Goal: Information Seeking & Learning: Learn about a topic

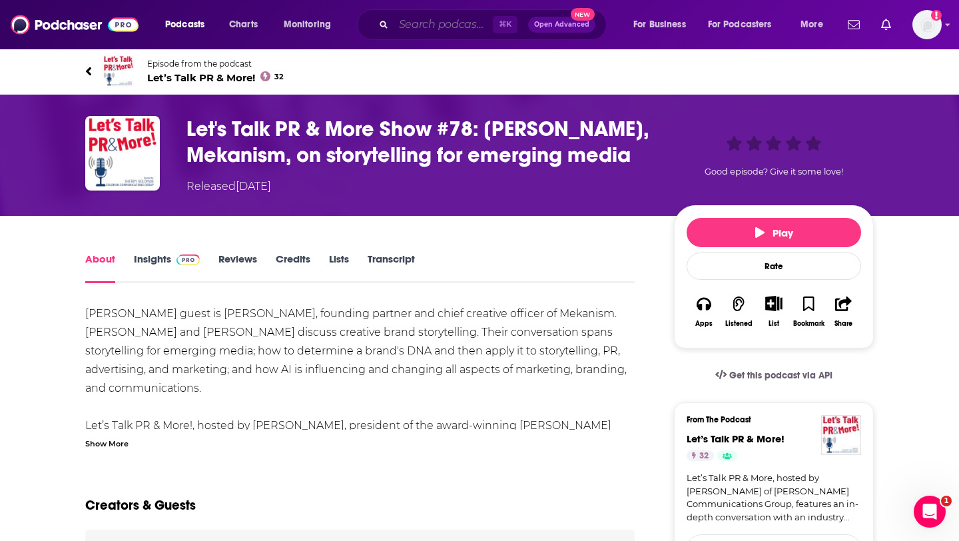
click at [427, 19] on input "Search podcasts, credits, & more..." at bounding box center [442, 24] width 99 height 21
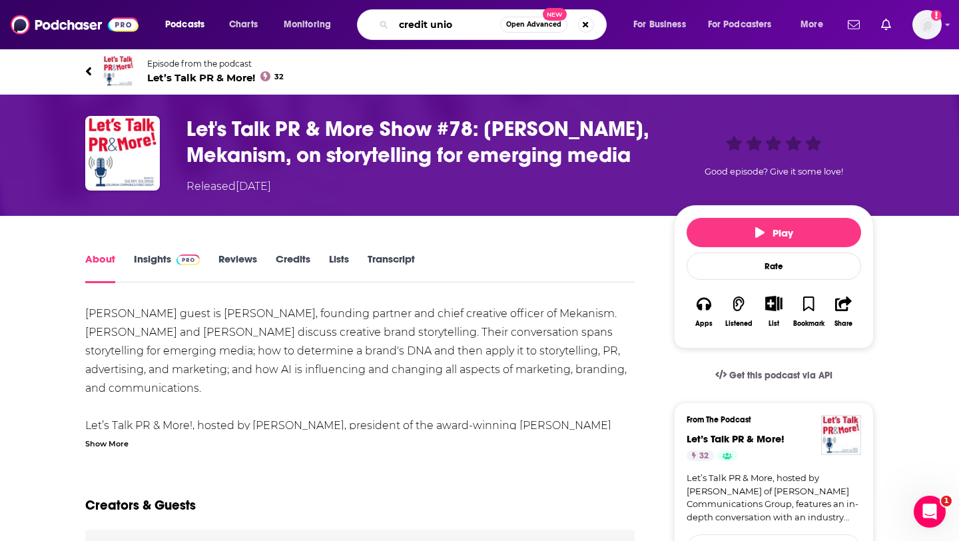
type input "credit union"
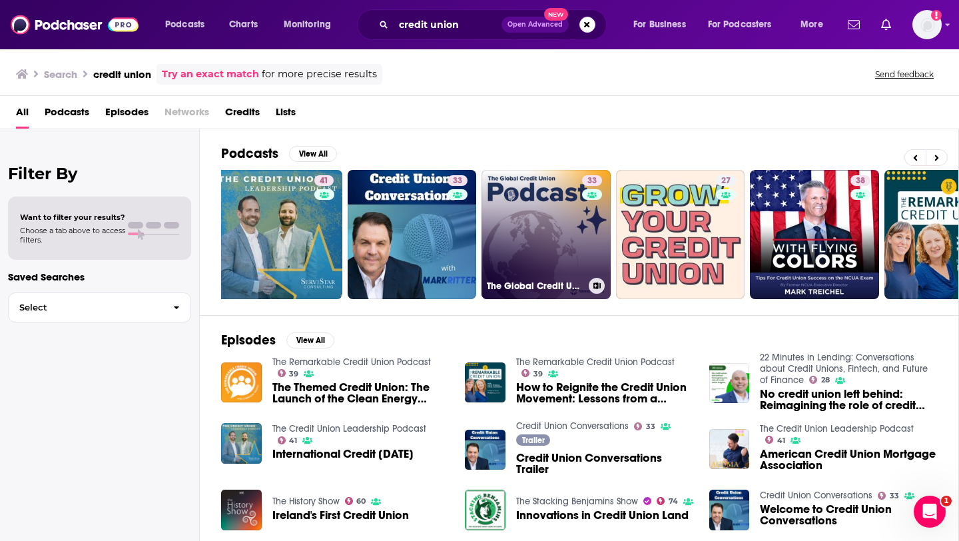
scroll to position [0, 22]
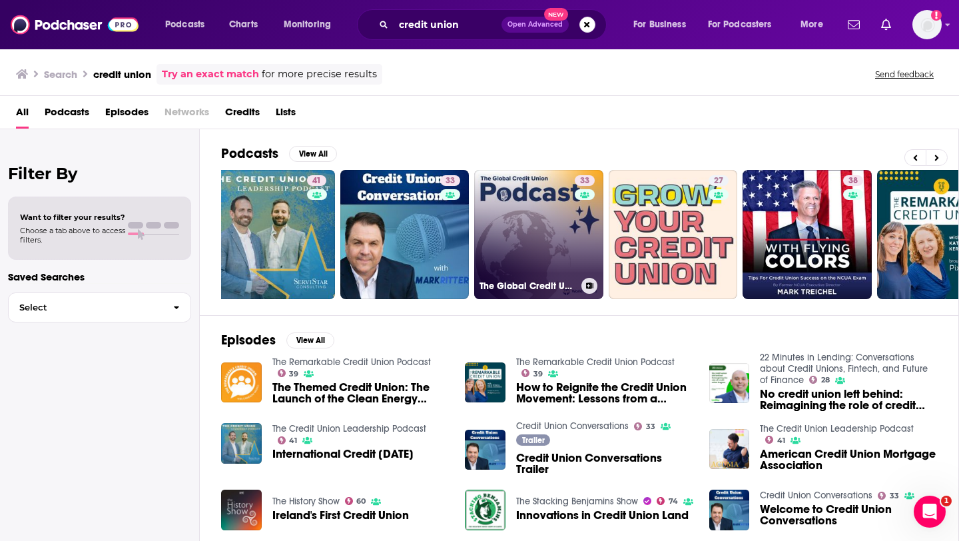
click at [557, 226] on link "33 The Global Credit Union Podcast" at bounding box center [538, 234] width 129 height 129
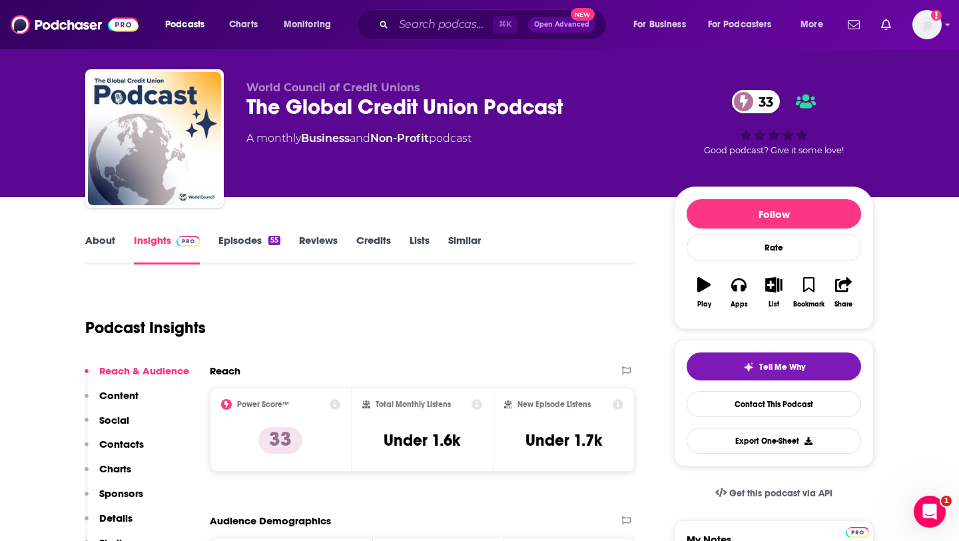
scroll to position [27, 0]
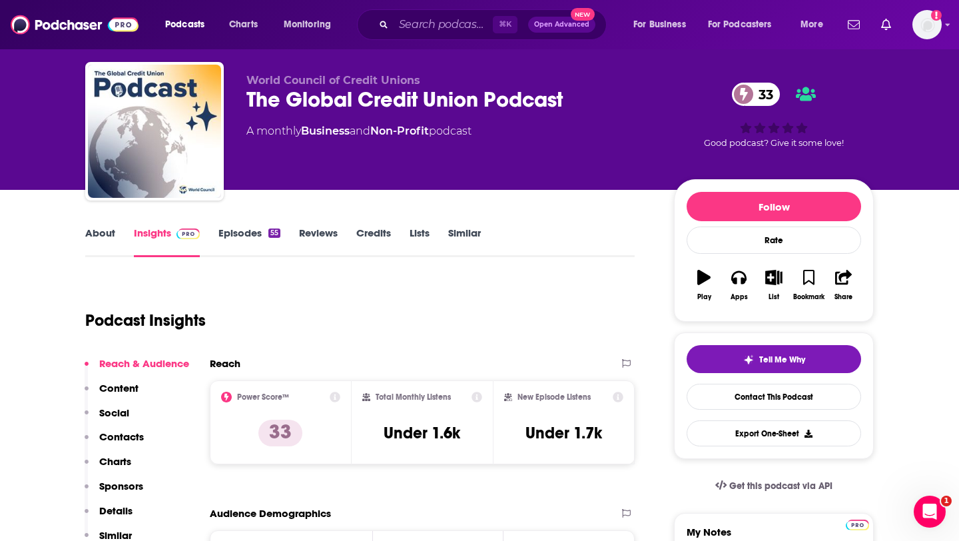
click at [244, 228] on link "Episodes 55" at bounding box center [249, 241] width 62 height 31
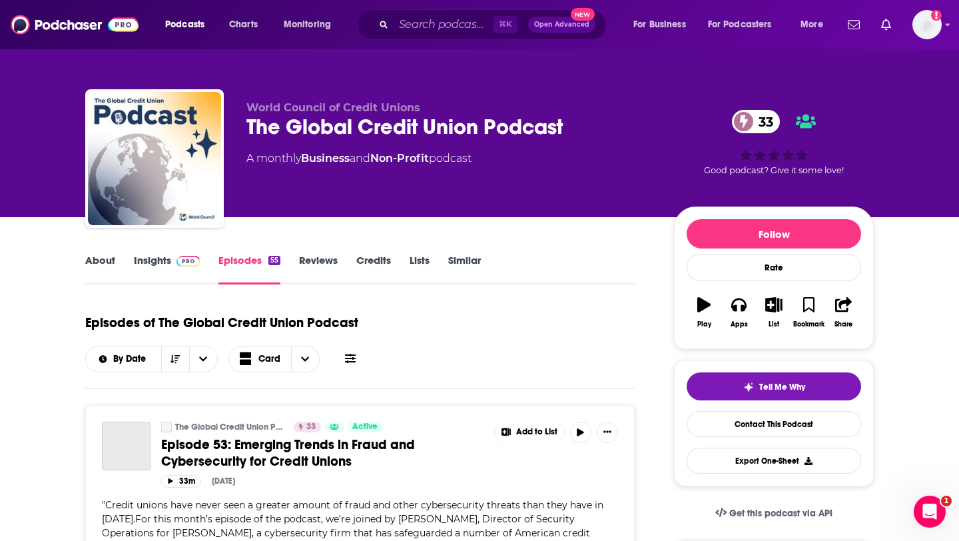
click at [105, 260] on link "About" at bounding box center [100, 269] width 30 height 31
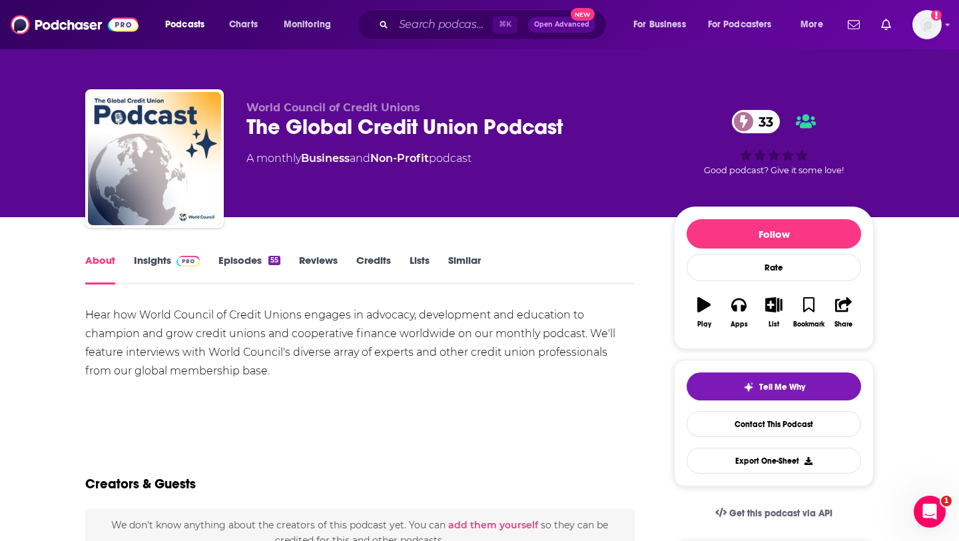
click at [272, 266] on link "Episodes 55" at bounding box center [249, 269] width 62 height 31
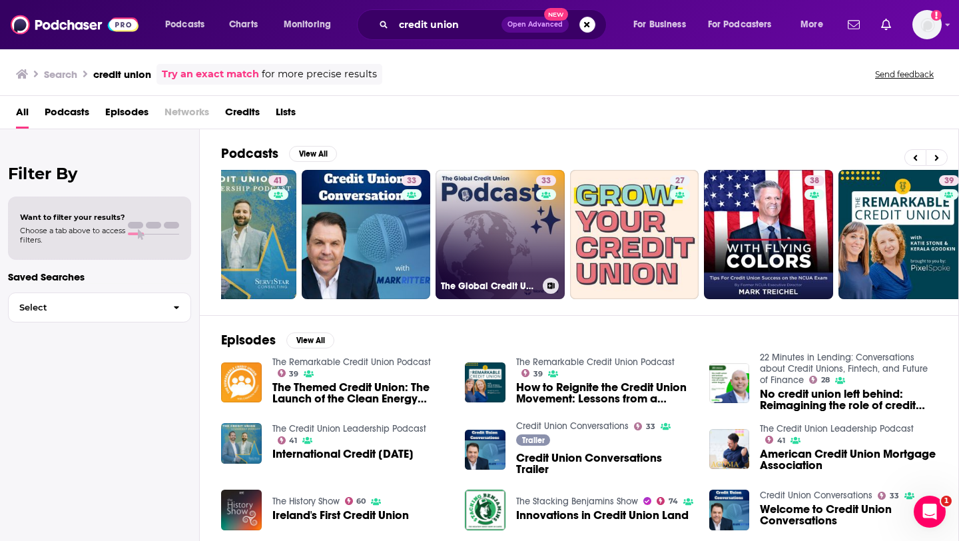
scroll to position [0, 90]
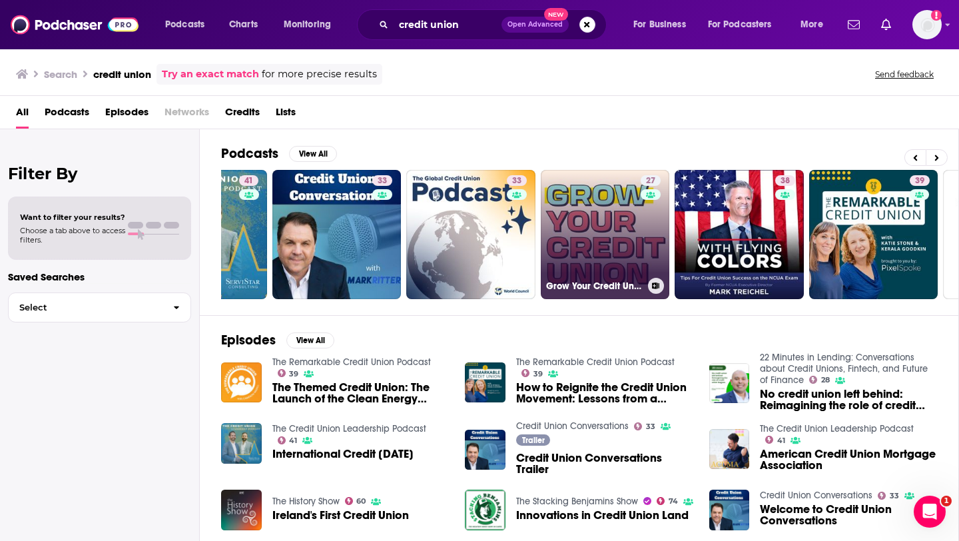
click at [608, 222] on link "27 Grow Your Credit Union" at bounding box center [605, 234] width 129 height 129
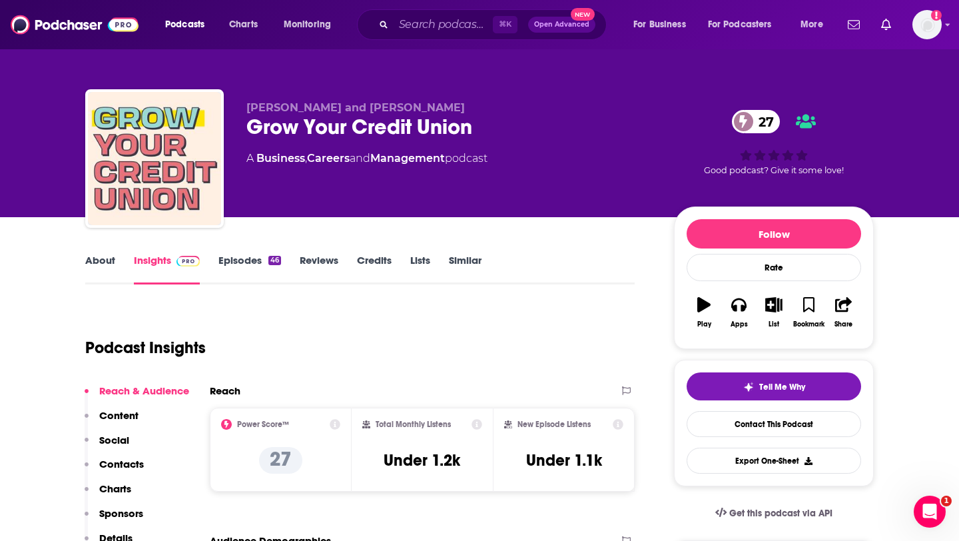
click at [252, 262] on link "Episodes 46" at bounding box center [249, 269] width 63 height 31
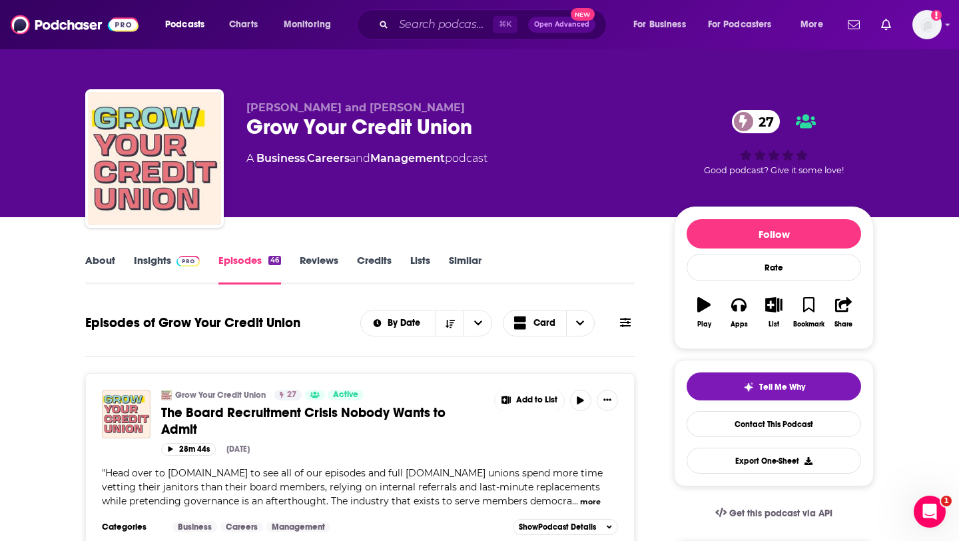
click at [146, 260] on link "Insights" at bounding box center [167, 269] width 66 height 31
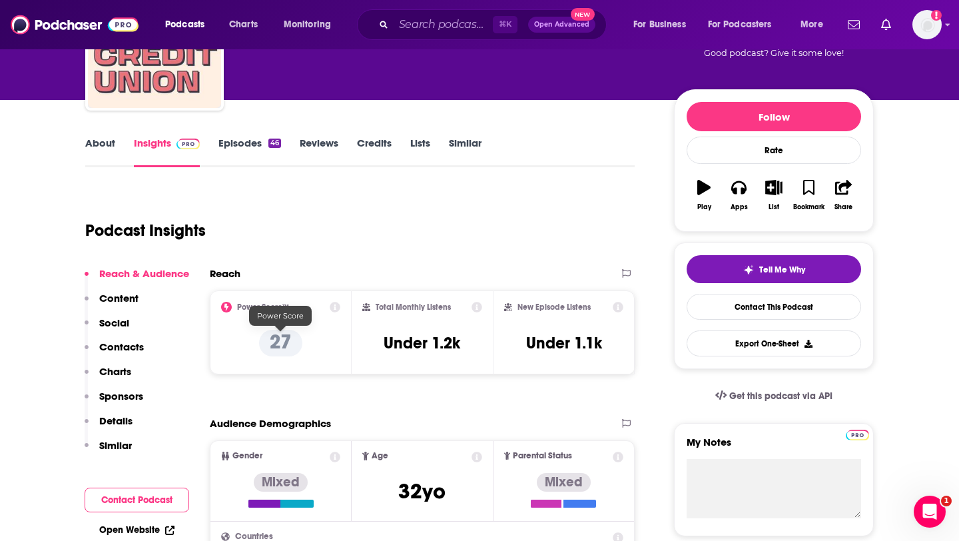
scroll to position [115, 0]
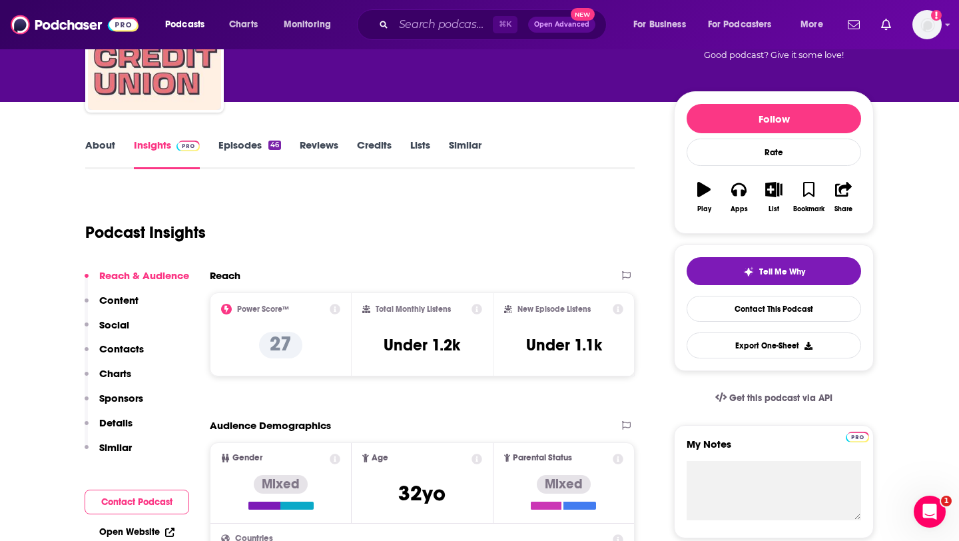
click at [236, 142] on link "Episodes 46" at bounding box center [249, 153] width 63 height 31
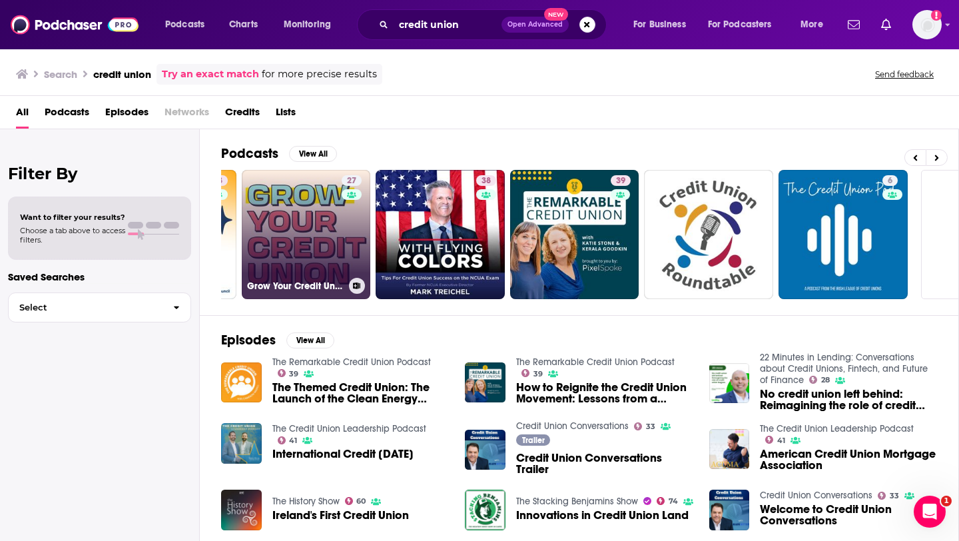
scroll to position [0, 485]
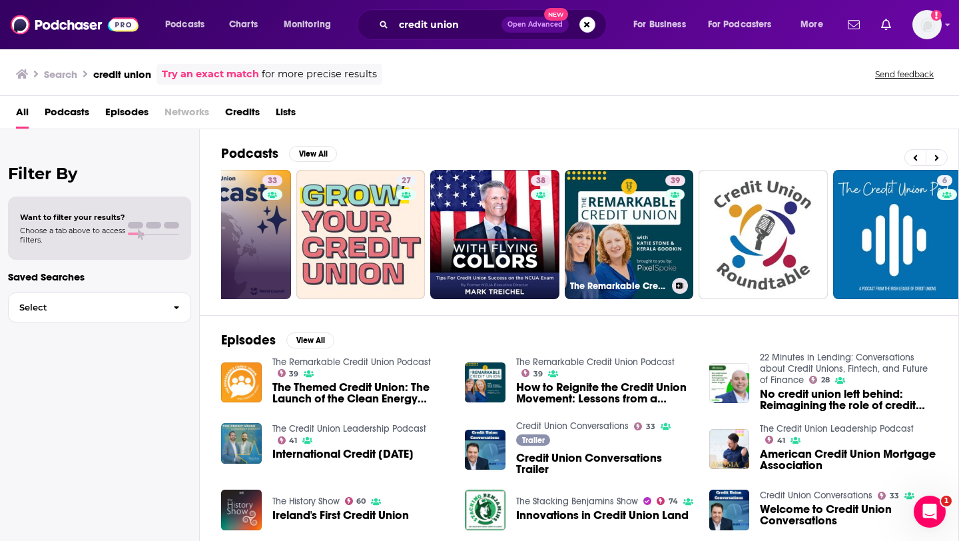
scroll to position [0, 485]
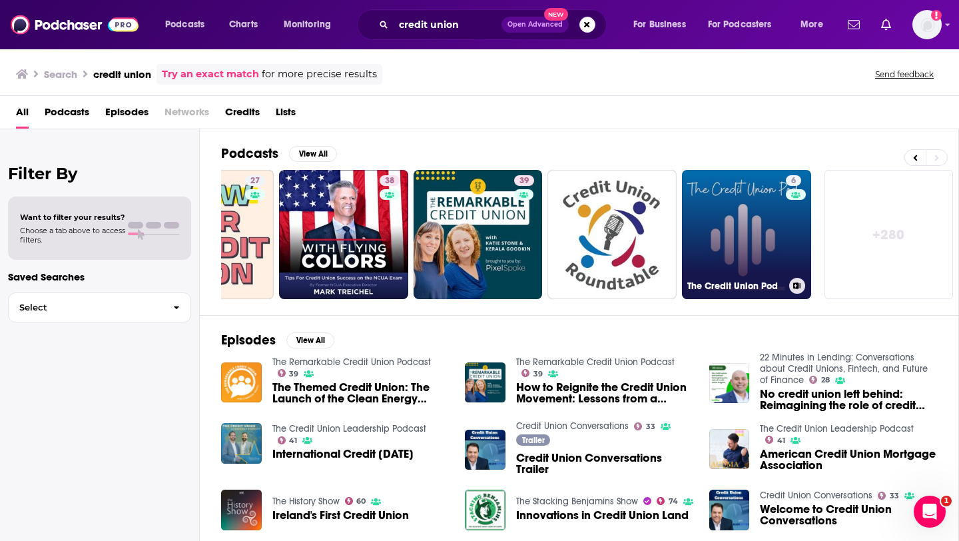
click at [752, 242] on link "6 The Credit Union Pod" at bounding box center [746, 234] width 129 height 129
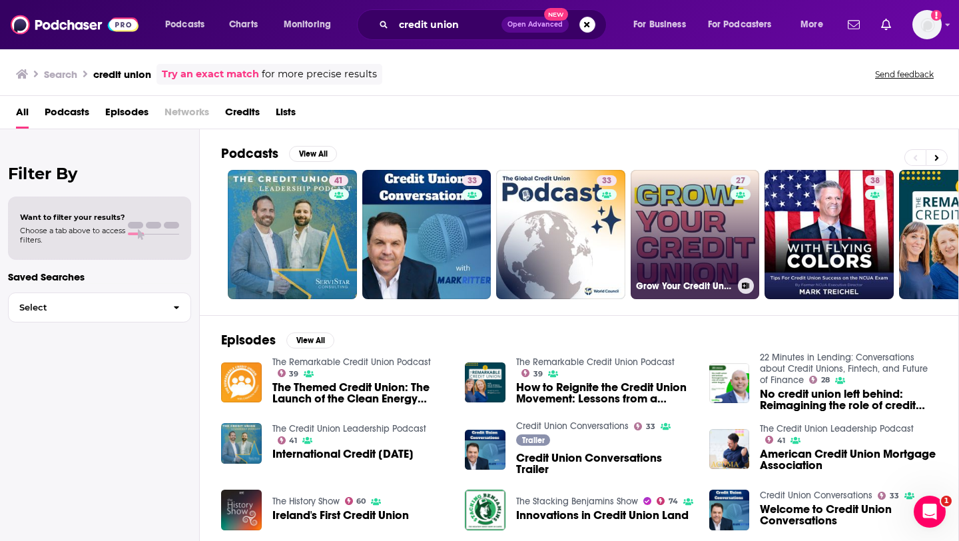
scroll to position [0, 485]
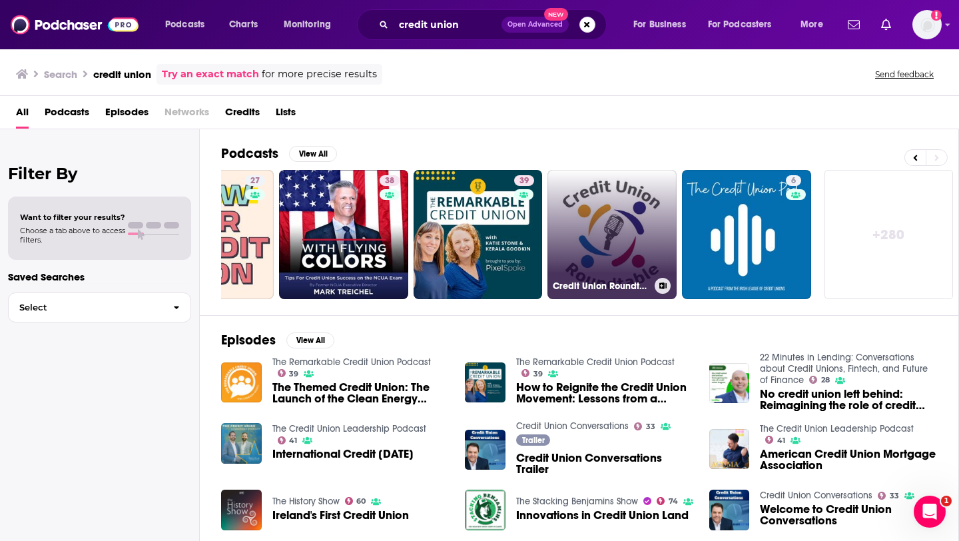
click at [565, 236] on link "Credit Union Roundtable" at bounding box center [611, 234] width 129 height 129
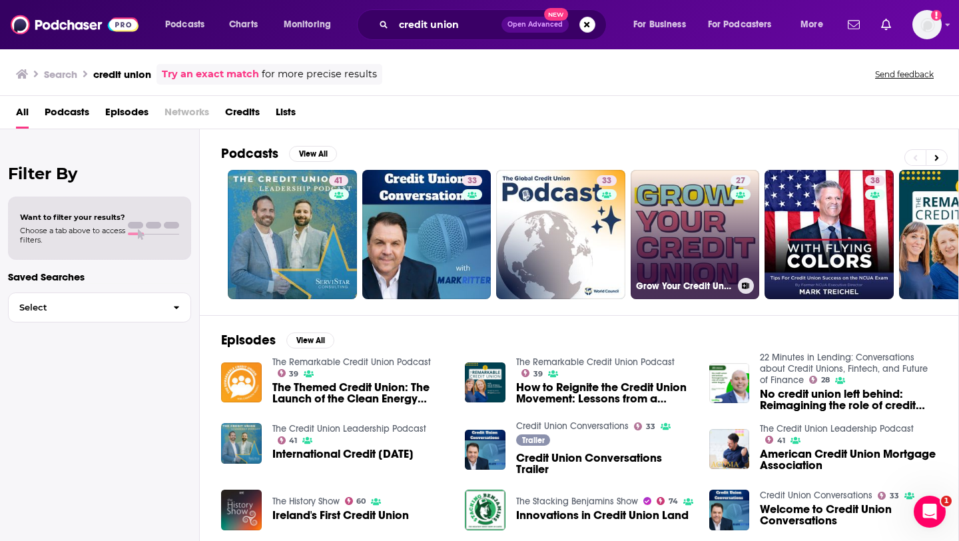
scroll to position [0, 485]
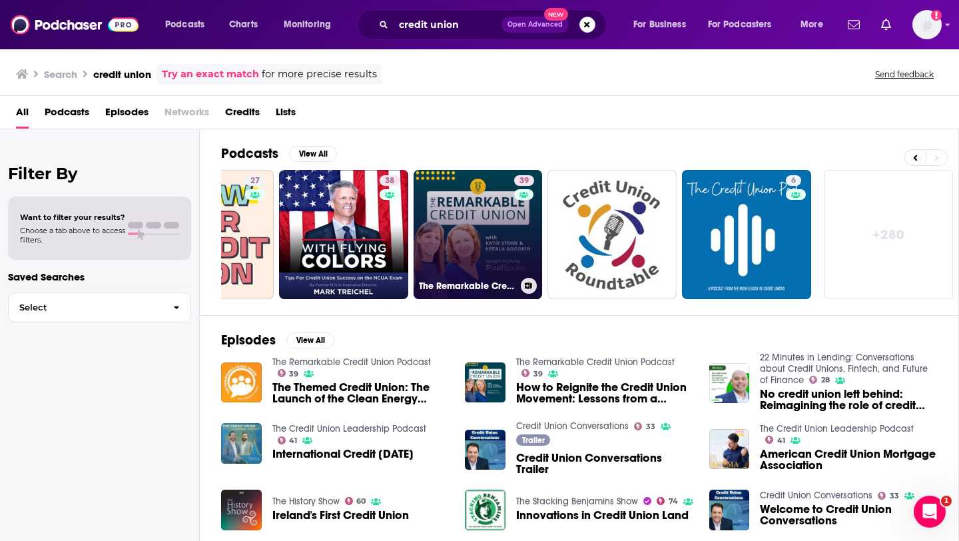
click at [495, 219] on link "39 The Remarkable Credit Union Podcast" at bounding box center [477, 234] width 129 height 129
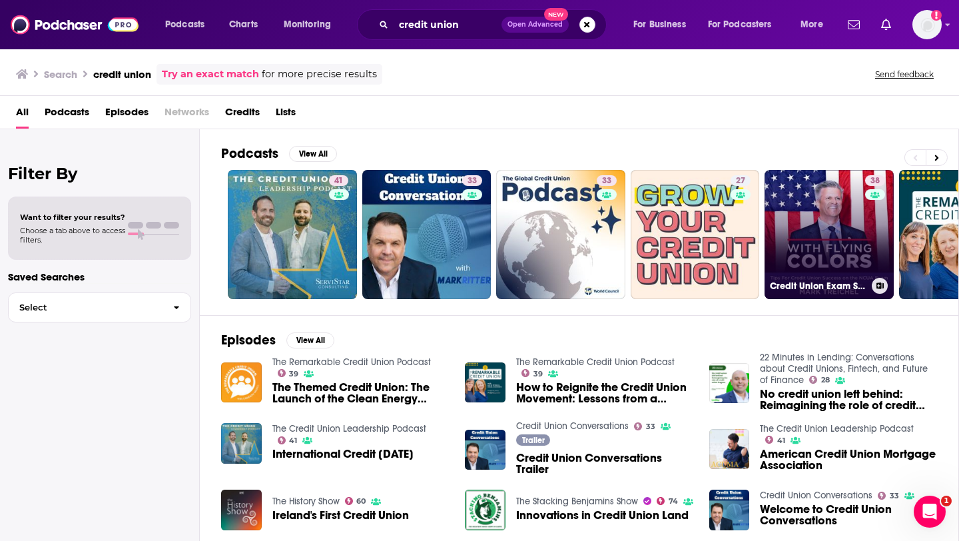
click at [857, 281] on h3 "Credit Union Exam Solutions Presents With Flying Colors" at bounding box center [818, 285] width 97 height 11
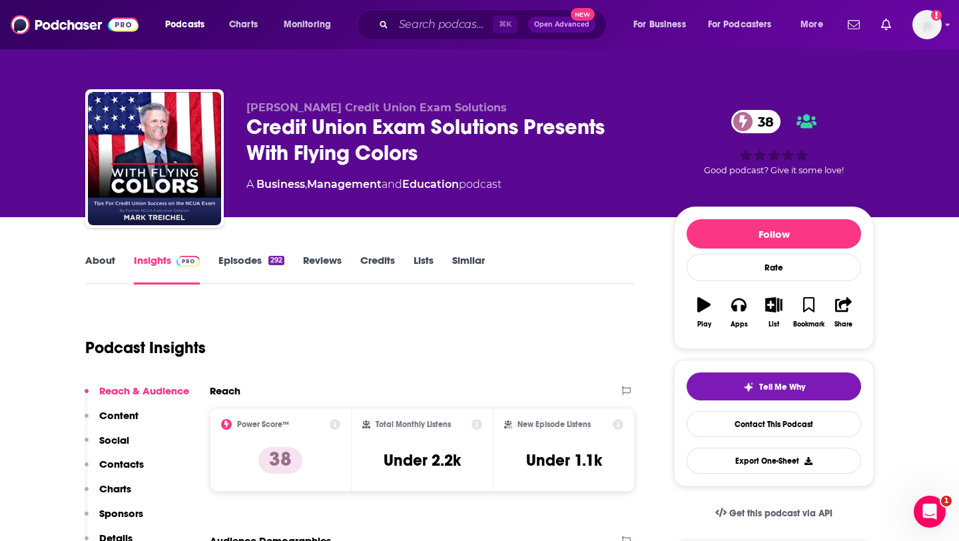
click at [244, 262] on link "Episodes 292" at bounding box center [251, 269] width 66 height 31
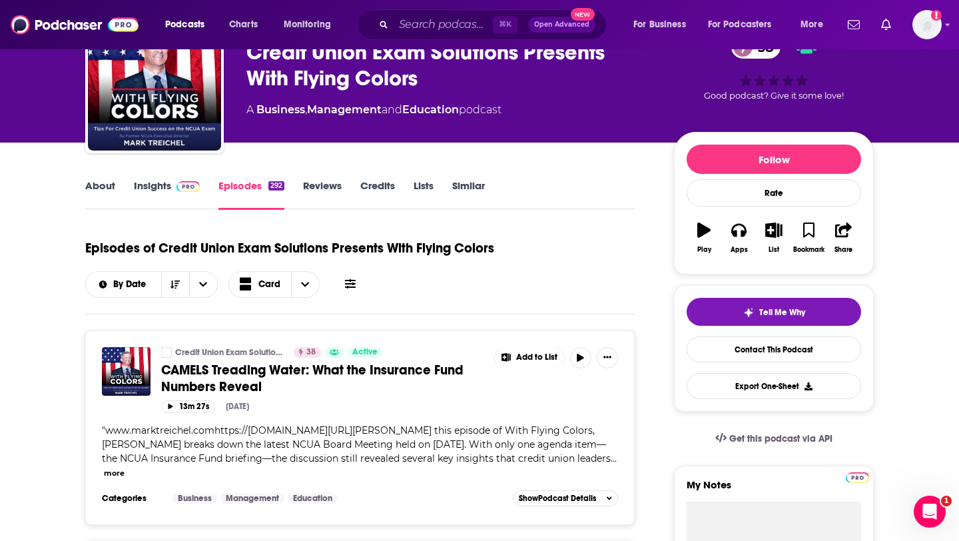
scroll to position [75, 0]
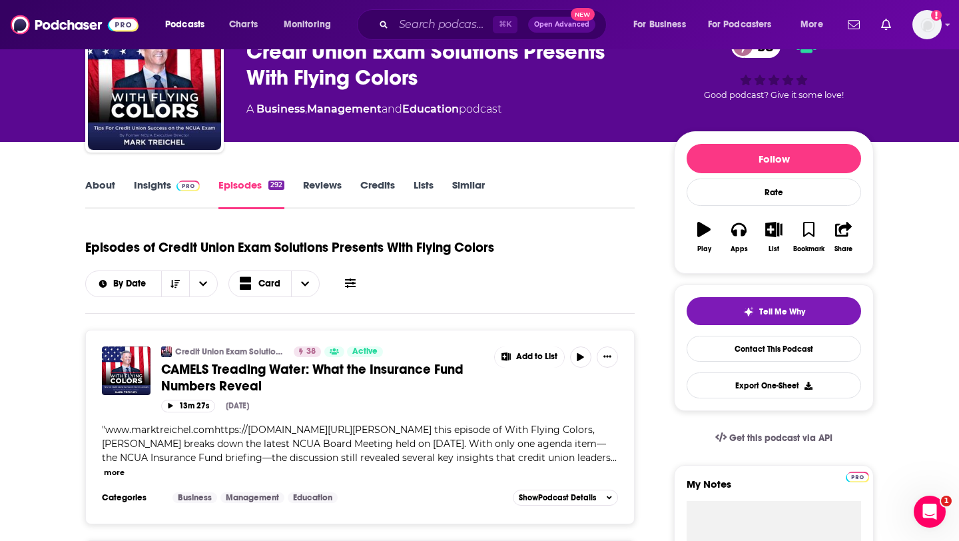
click at [111, 190] on link "About" at bounding box center [100, 193] width 30 height 31
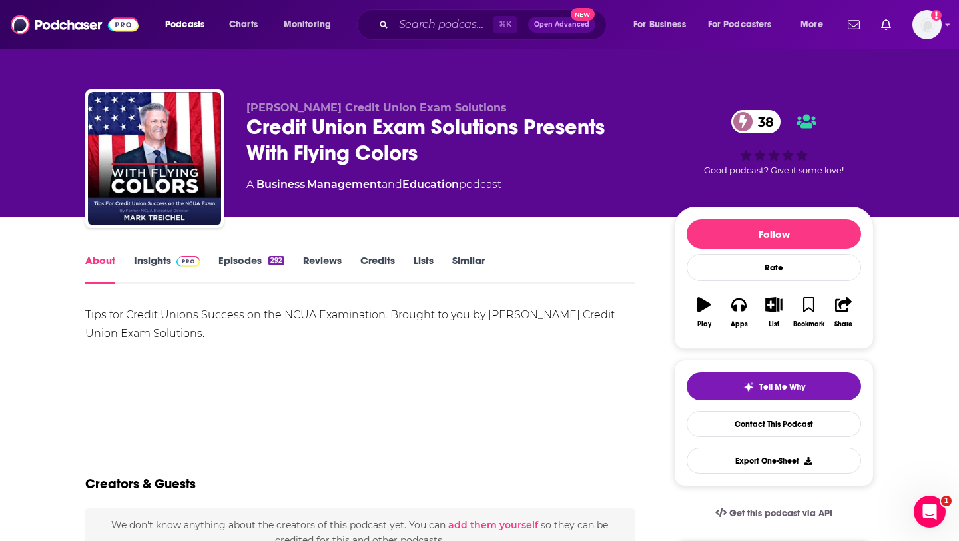
click at [251, 269] on link "Episodes 292" at bounding box center [251, 269] width 66 height 31
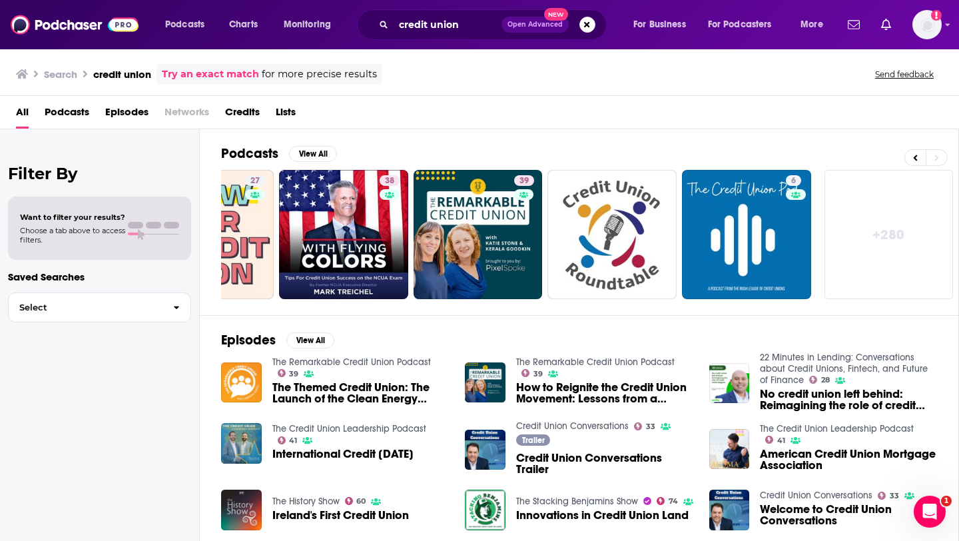
click at [904, 217] on link "+ 280" at bounding box center [888, 234] width 129 height 129
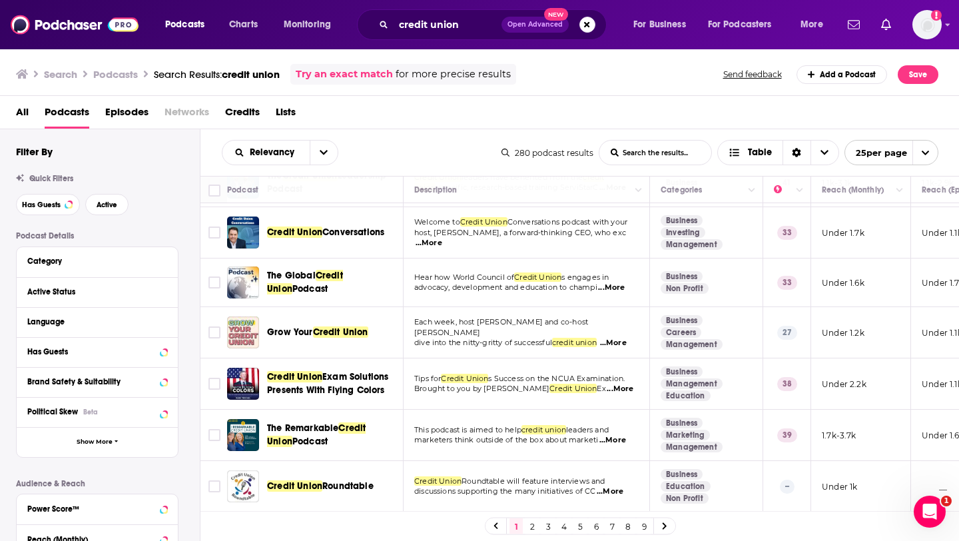
scroll to position [53, 0]
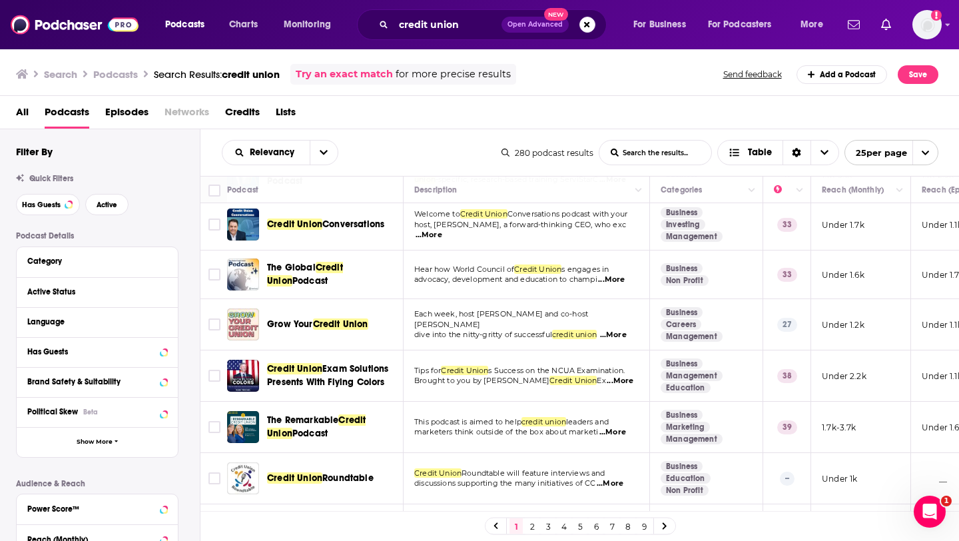
click at [293, 276] on span "Podcast" at bounding box center [309, 280] width 35 height 11
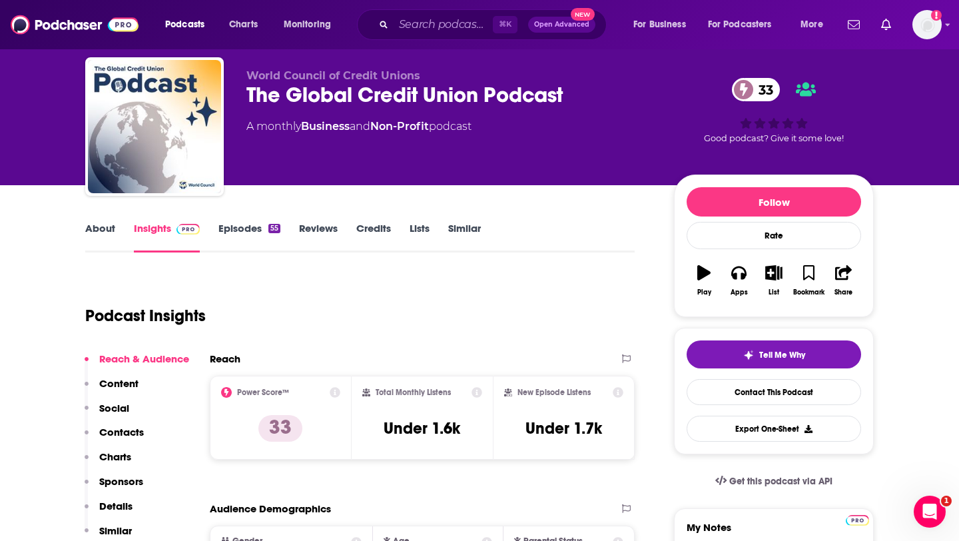
scroll to position [34, 0]
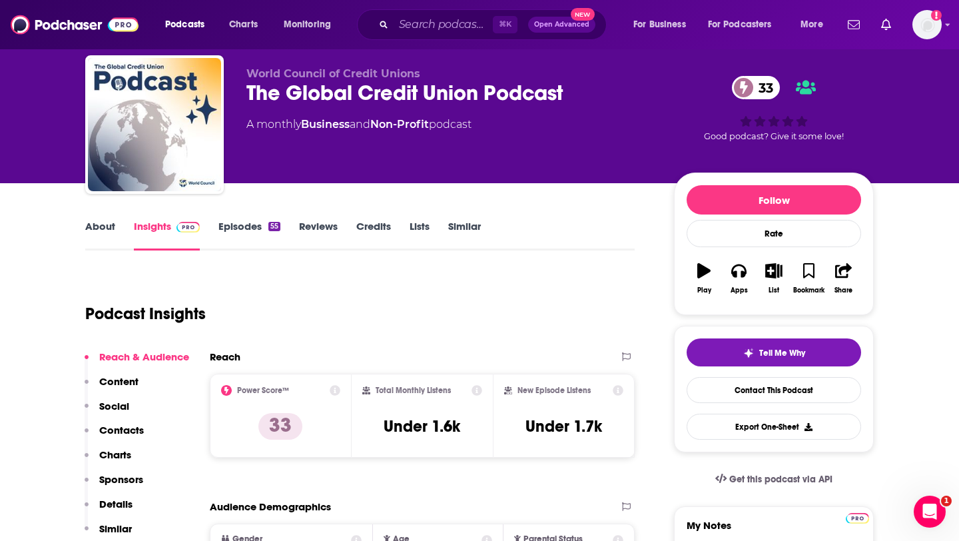
click at [95, 224] on link "About" at bounding box center [100, 235] width 30 height 31
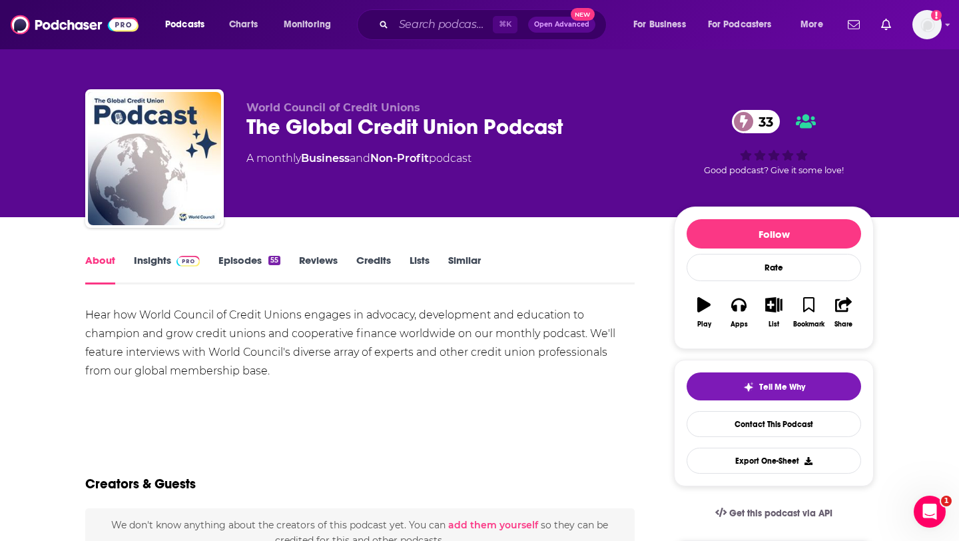
click at [242, 256] on link "Episodes 55" at bounding box center [249, 269] width 62 height 31
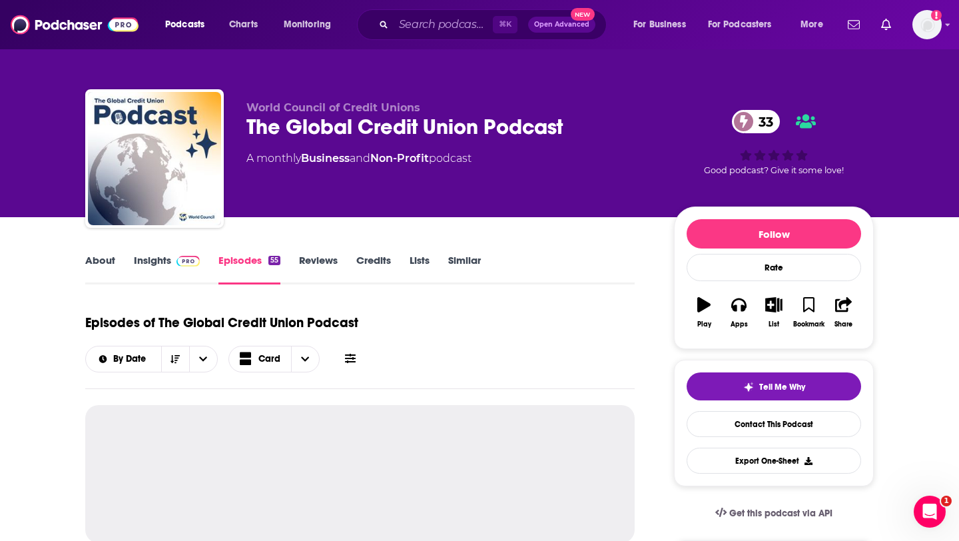
click at [160, 268] on link "Insights" at bounding box center [167, 269] width 66 height 31
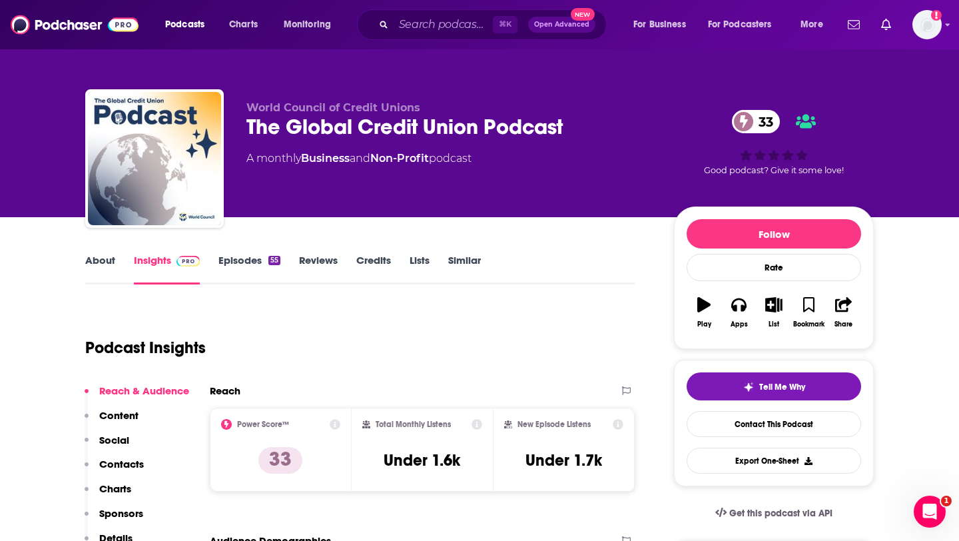
click at [240, 255] on link "Episodes 55" at bounding box center [249, 269] width 62 height 31
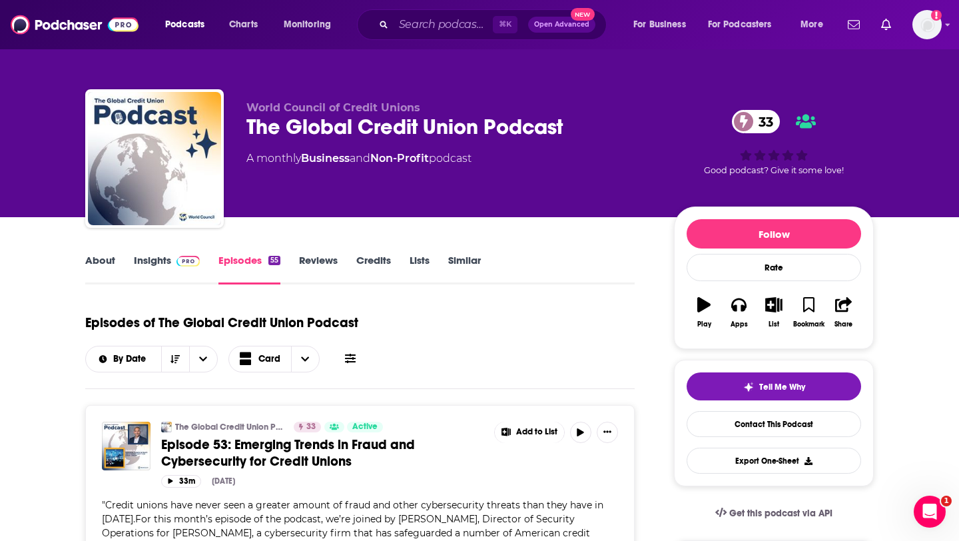
click at [148, 271] on link "Insights" at bounding box center [167, 269] width 66 height 31
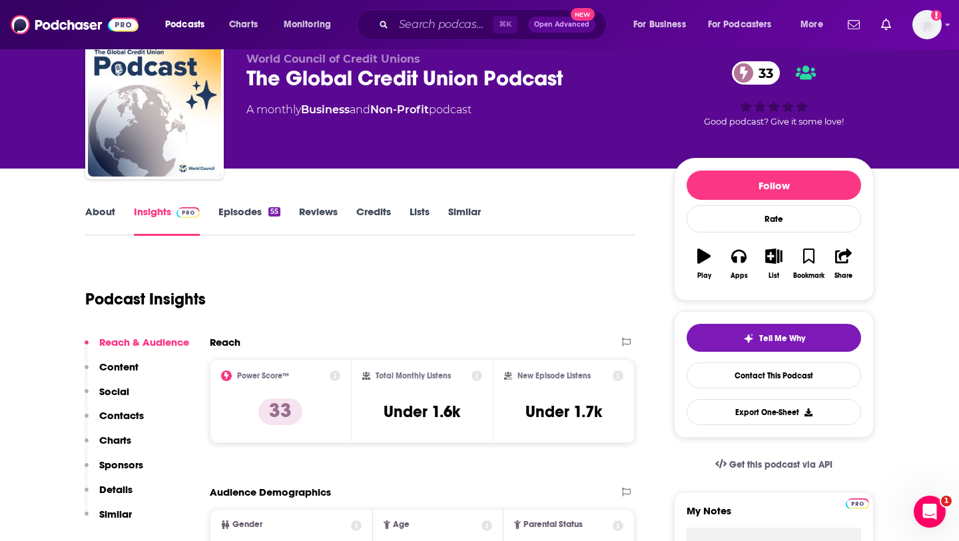
scroll to position [63, 0]
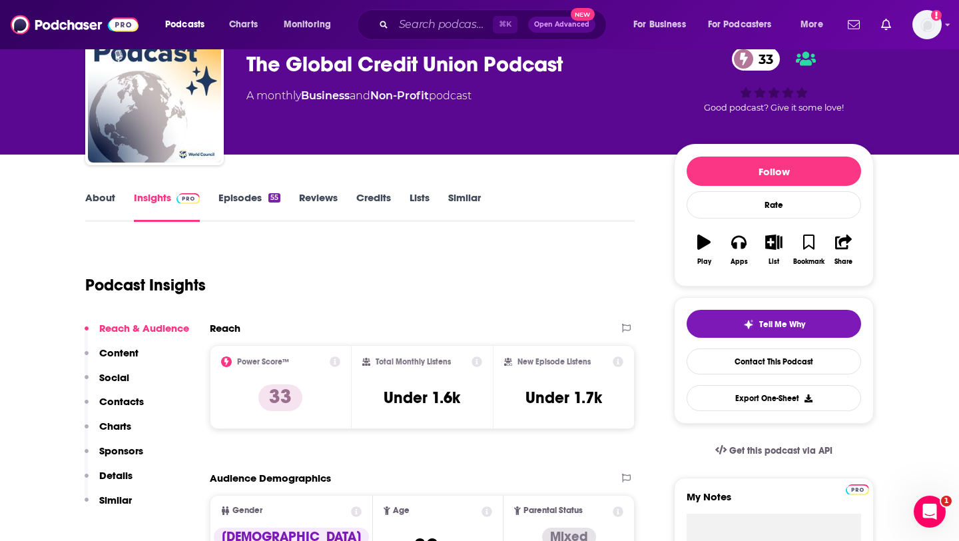
click at [91, 200] on link "About" at bounding box center [100, 206] width 30 height 31
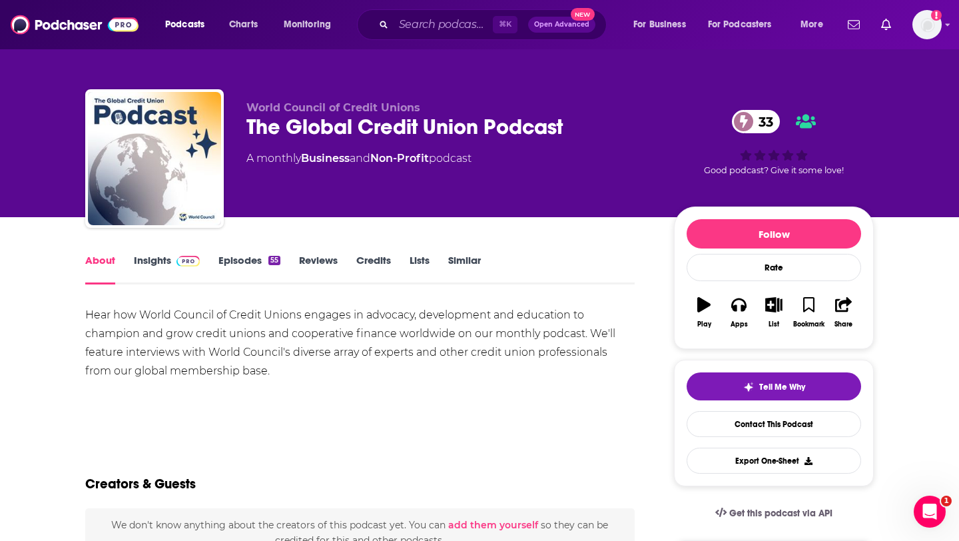
scroll to position [15, 0]
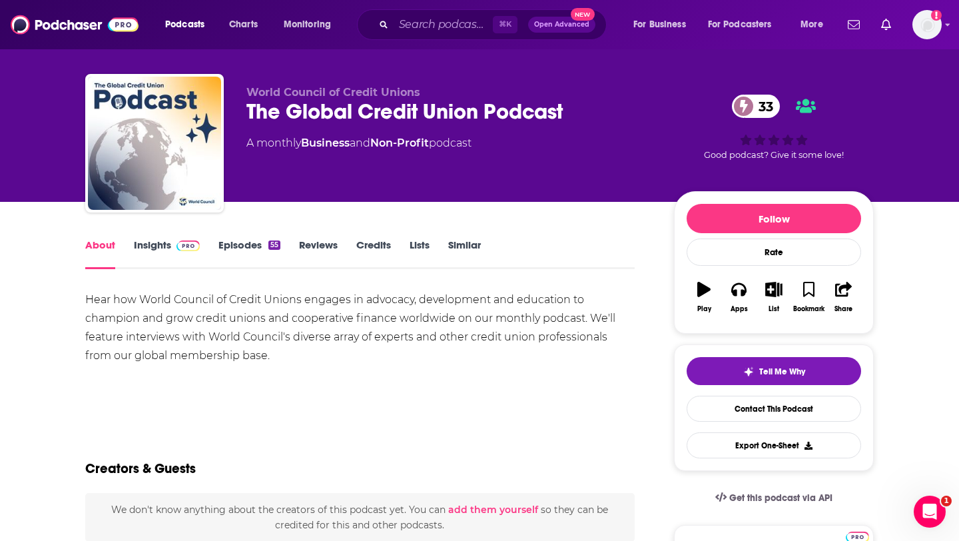
click at [101, 296] on div "Hear how World Council of Credit Unions engages in advocacy, development and ed…" at bounding box center [359, 327] width 549 height 75
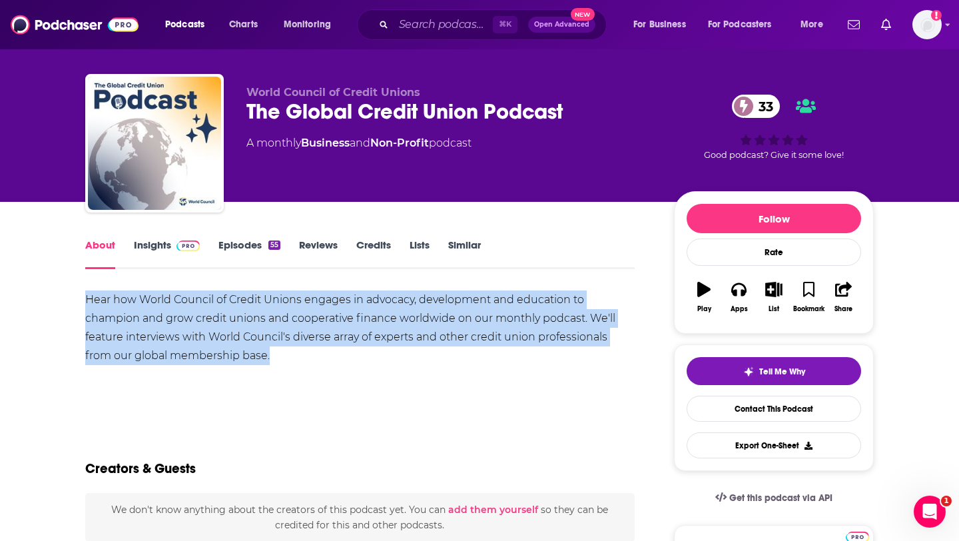
drag, startPoint x: 101, startPoint y: 296, endPoint x: 272, endPoint y: 360, distance: 182.4
click at [272, 360] on div "Hear how World Council of Credit Unions engages in advocacy, development and ed…" at bounding box center [359, 327] width 549 height 75
copy div "Hear how World Council of Credit Unions engages in advocacy, development and ed…"
click at [161, 247] on link "Insights" at bounding box center [167, 253] width 66 height 31
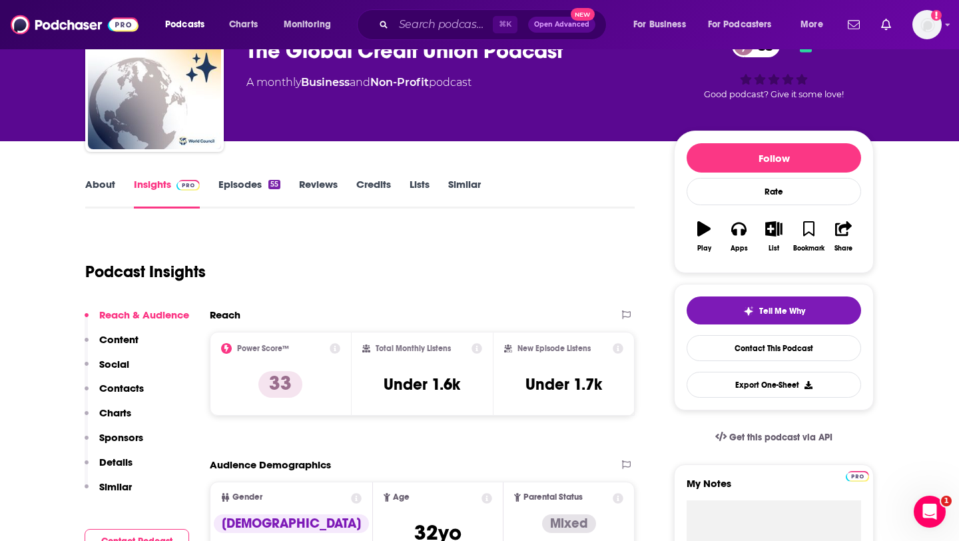
click at [114, 392] on p "Contacts" at bounding box center [121, 387] width 45 height 13
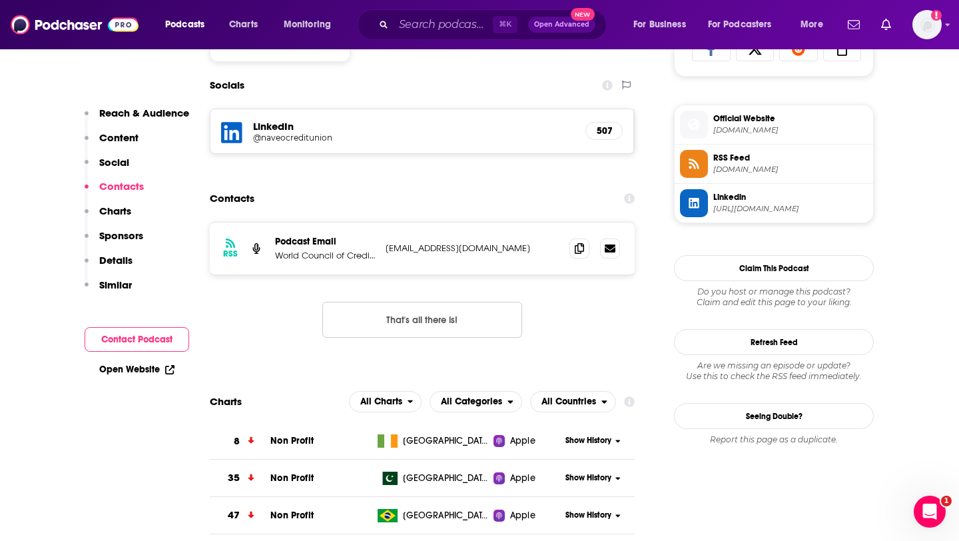
scroll to position [920, 0]
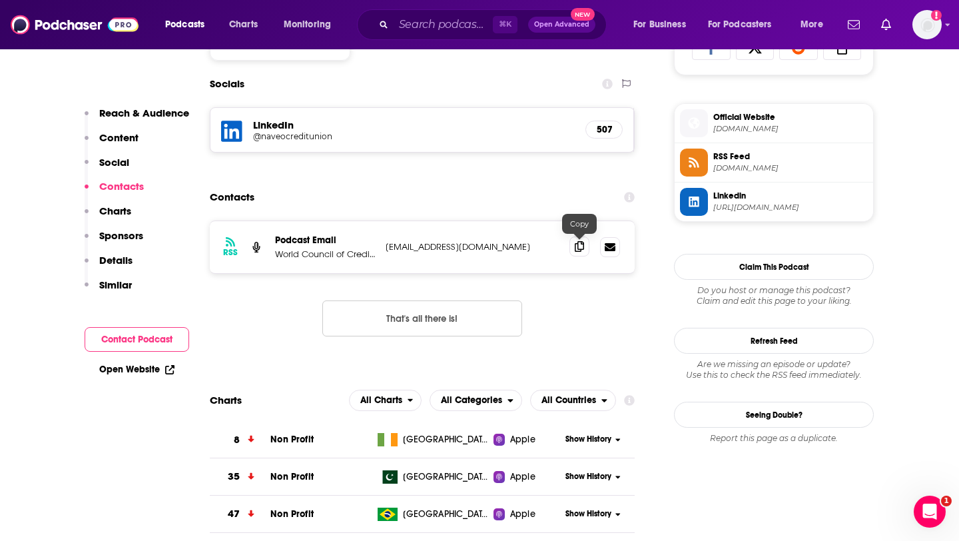
click at [577, 246] on icon at bounding box center [579, 246] width 9 height 11
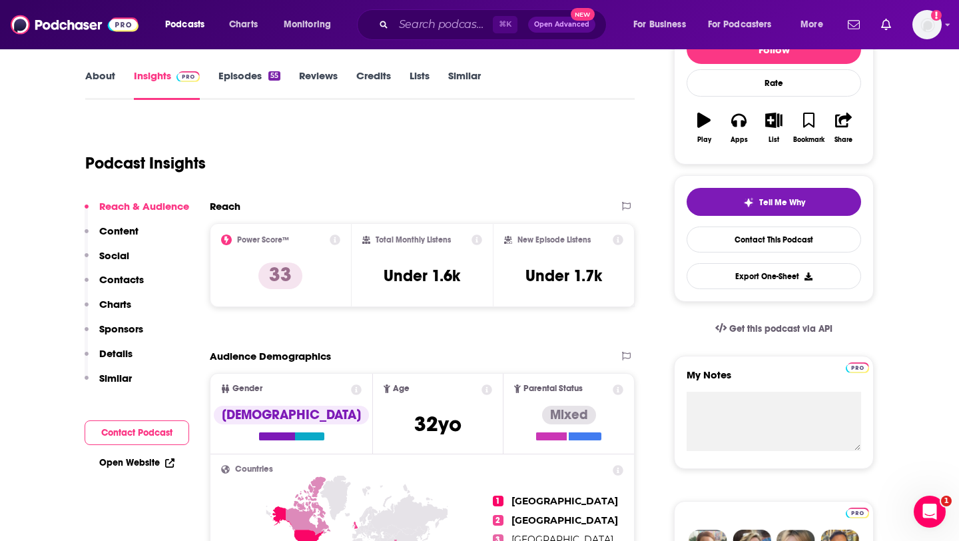
scroll to position [39, 0]
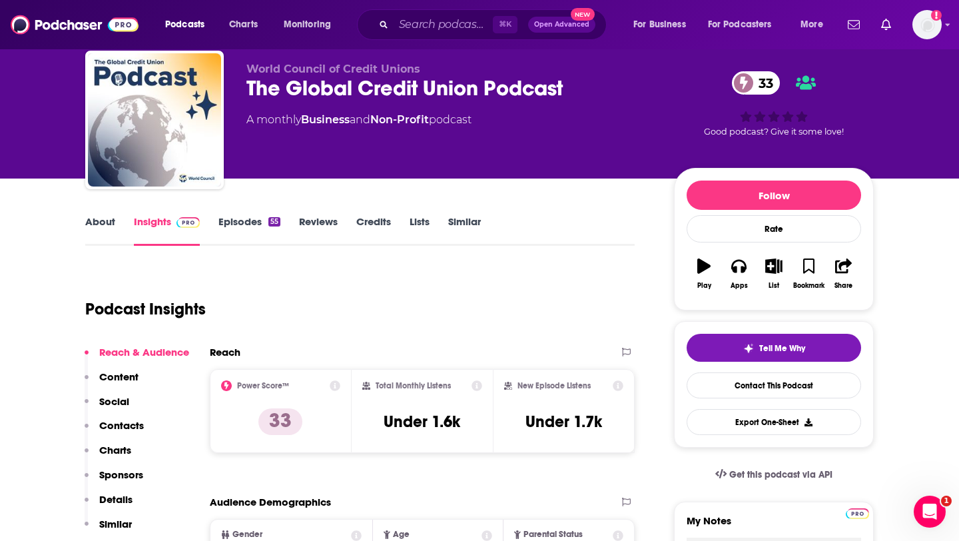
click at [97, 224] on link "About" at bounding box center [100, 230] width 30 height 31
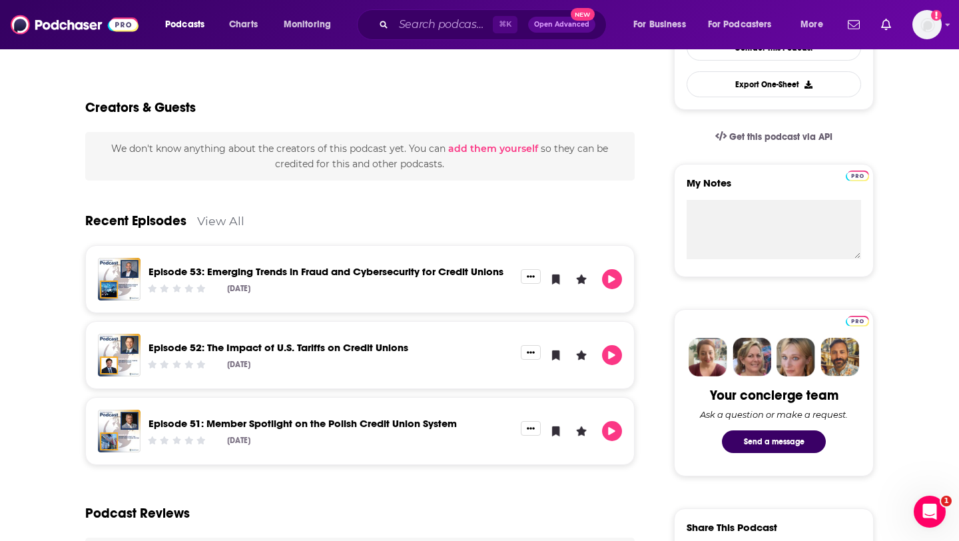
scroll to position [74, 0]
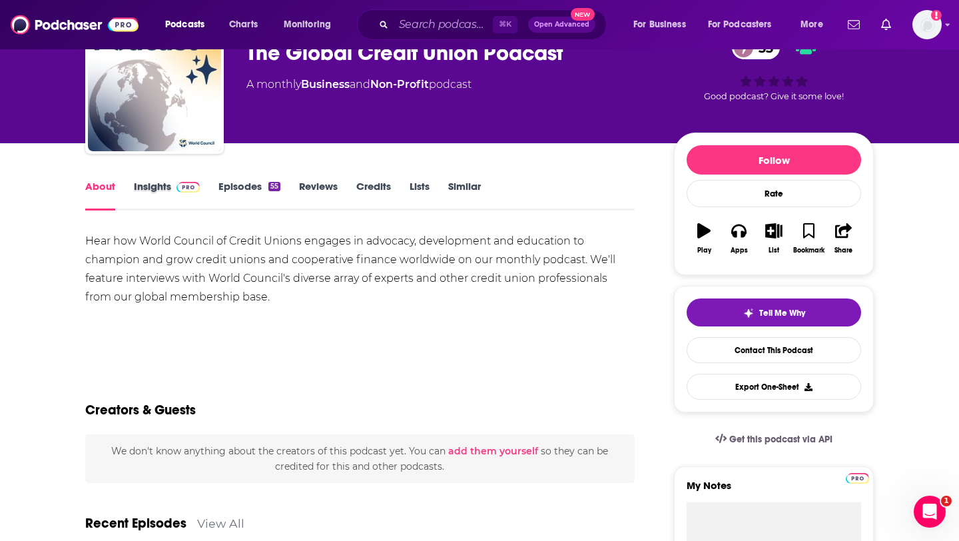
click at [212, 185] on div "Insights" at bounding box center [176, 195] width 85 height 31
click at [239, 186] on link "Episodes 55" at bounding box center [249, 195] width 62 height 31
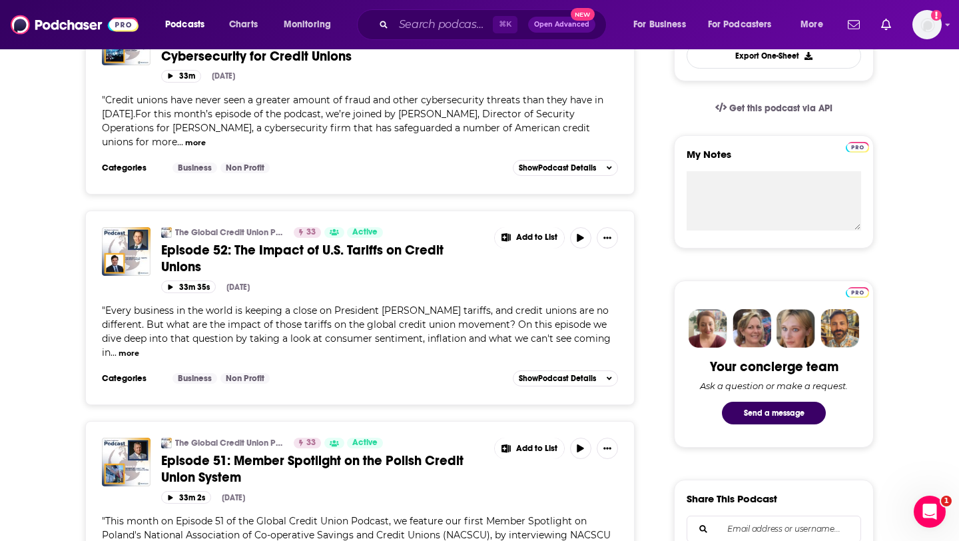
scroll to position [402, 0]
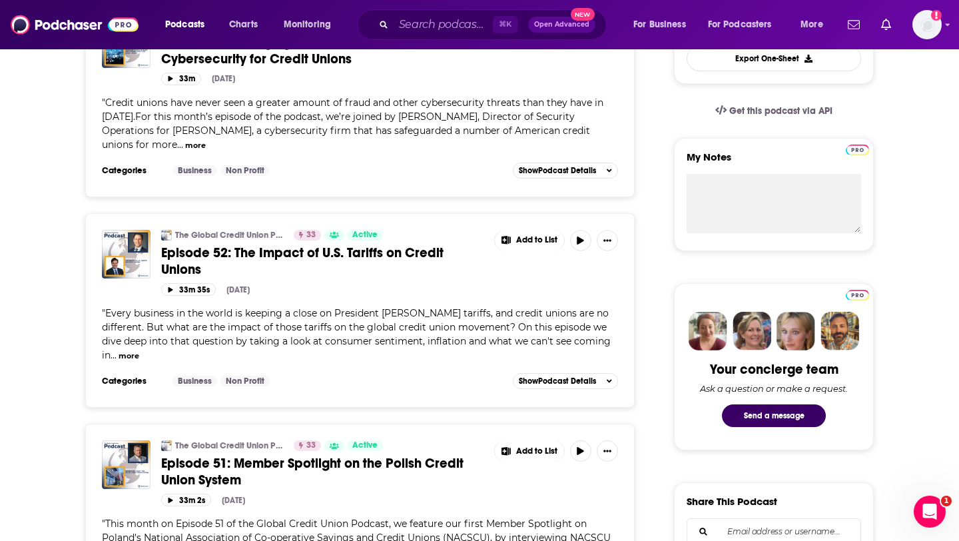
click at [139, 350] on button "more" at bounding box center [129, 355] width 21 height 11
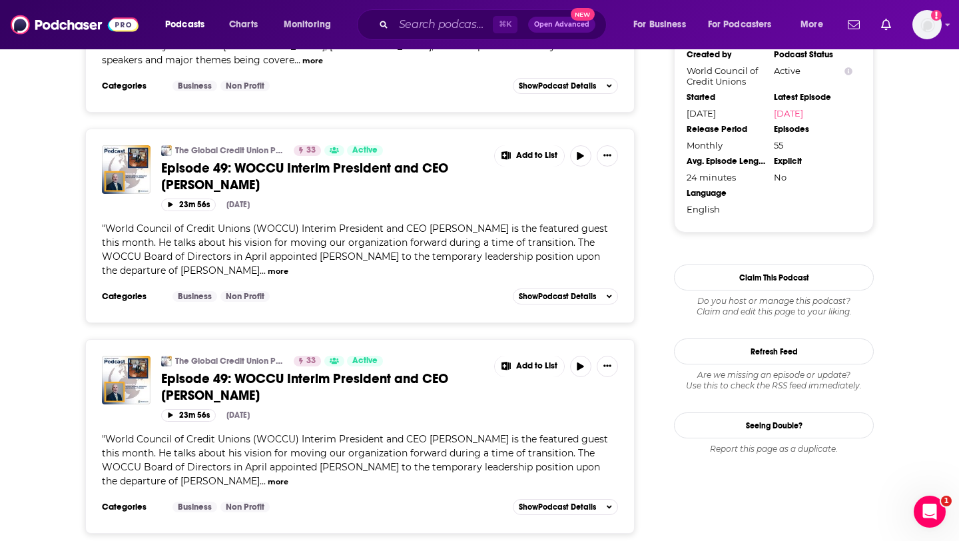
scroll to position [1307, 0]
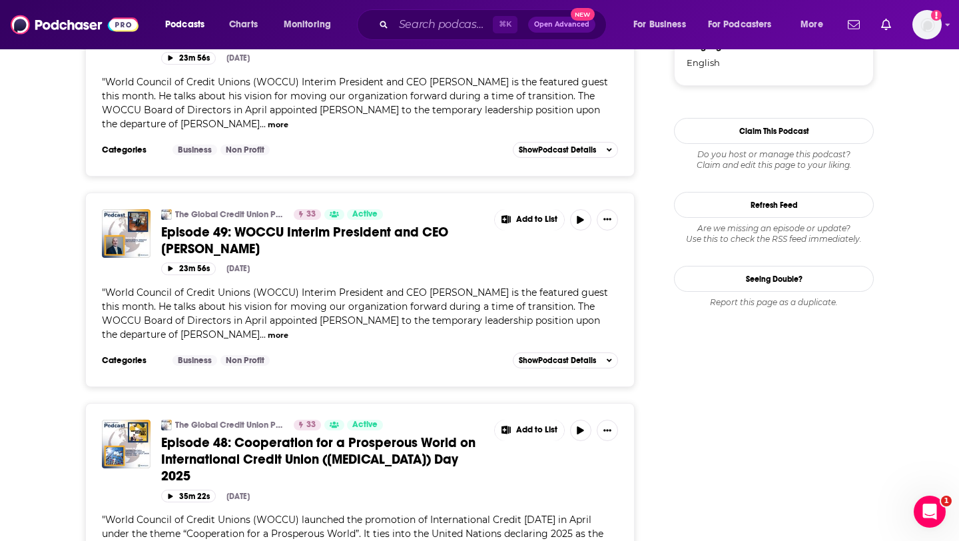
click at [395, 294] on span "World Council of Credit Unions (WOCCU) Interim President and CEO [PERSON_NAME] …" at bounding box center [355, 313] width 506 height 54
click at [195, 262] on button "23m 56s" at bounding box center [188, 268] width 55 height 13
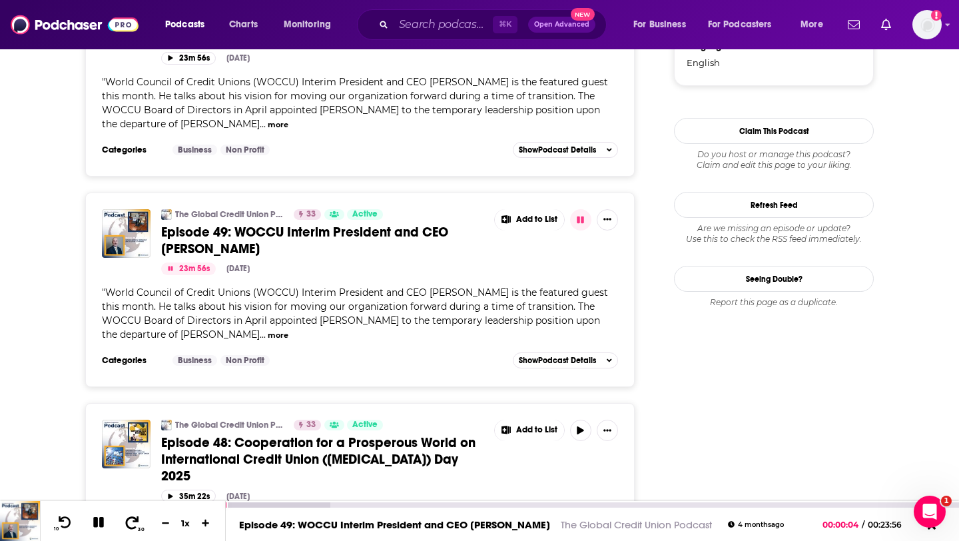
click at [130, 517] on icon at bounding box center [132, 521] width 13 height 13
click at [931, 531] on icon at bounding box center [931, 525] width 17 height 13
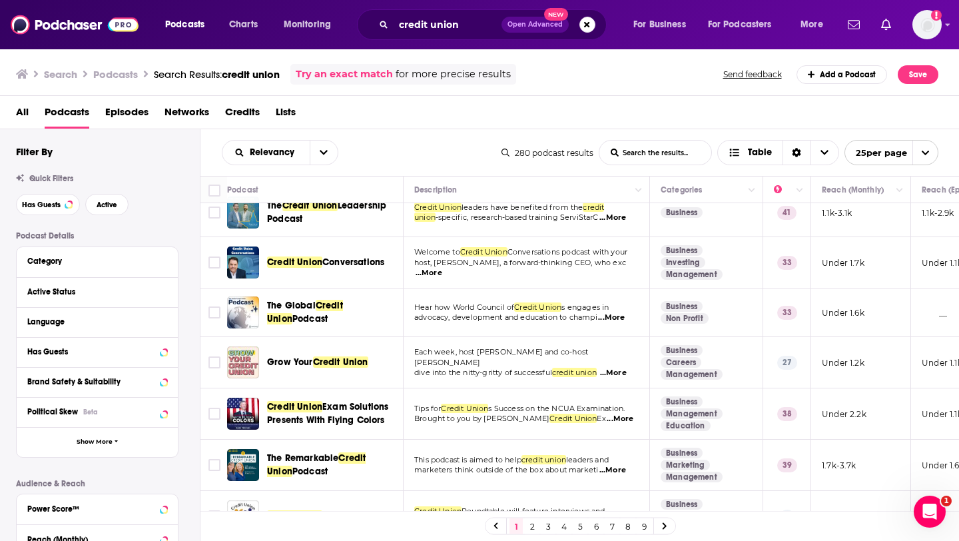
scroll to position [41, 0]
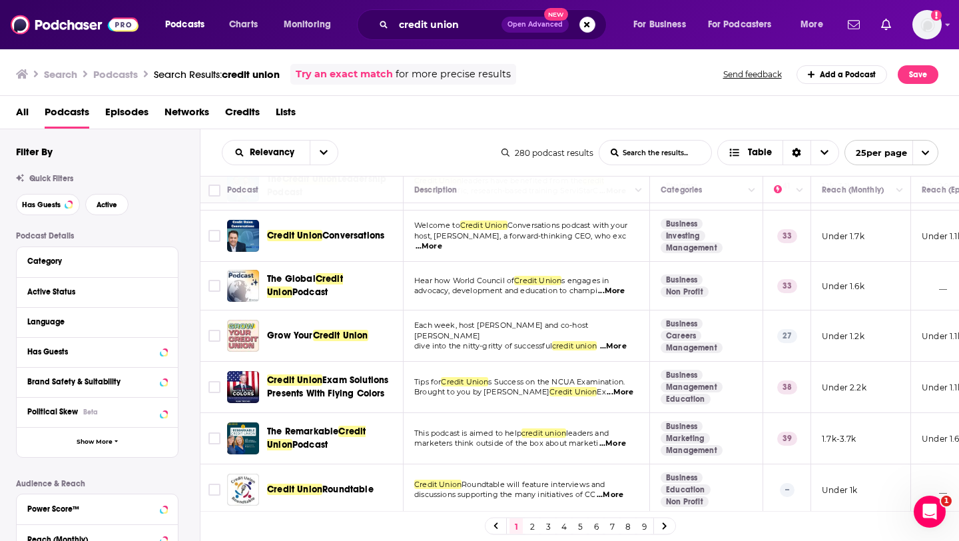
click at [623, 344] on span "...More" at bounding box center [613, 346] width 27 height 11
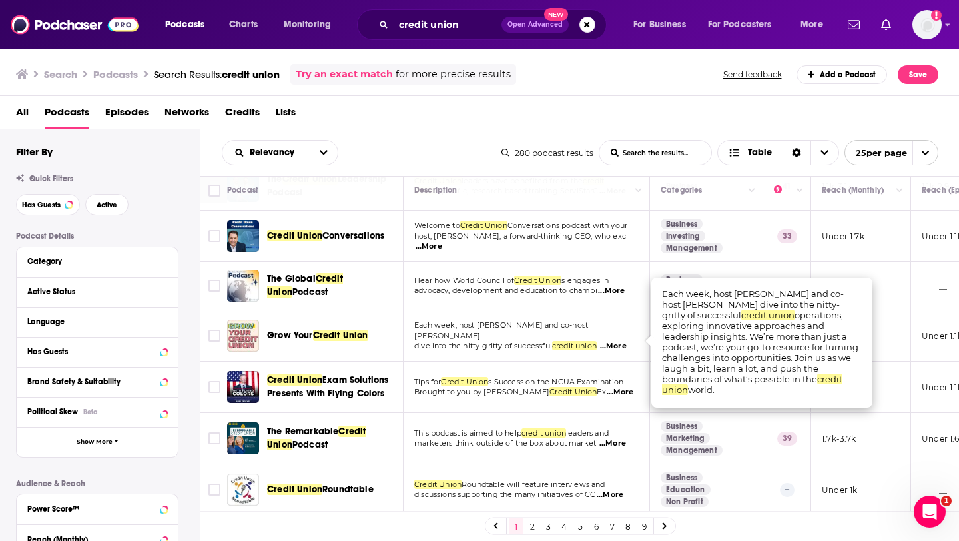
click at [385, 336] on div "Grow Your Credit Union" at bounding box center [336, 335] width 138 height 13
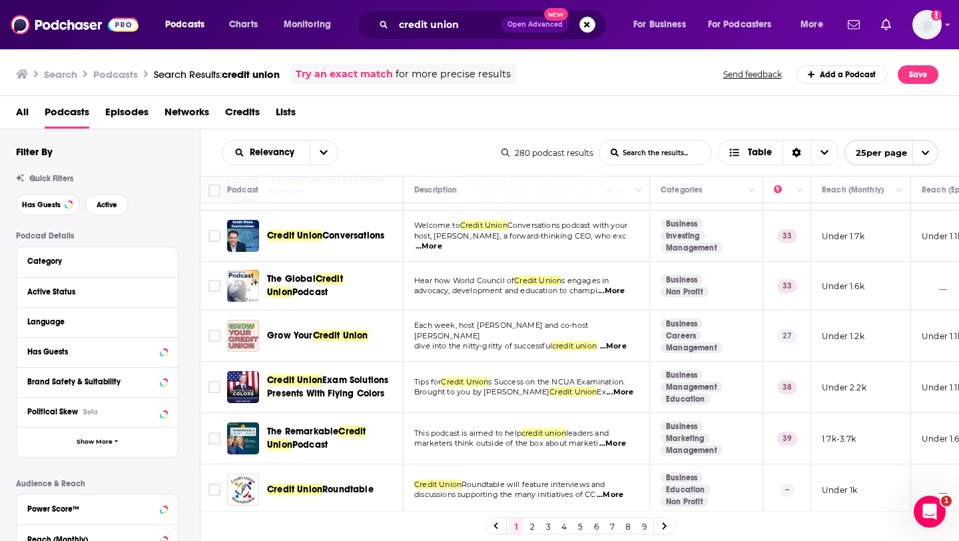
click at [394, 334] on div "Grow Your Credit Union" at bounding box center [336, 335] width 138 height 13
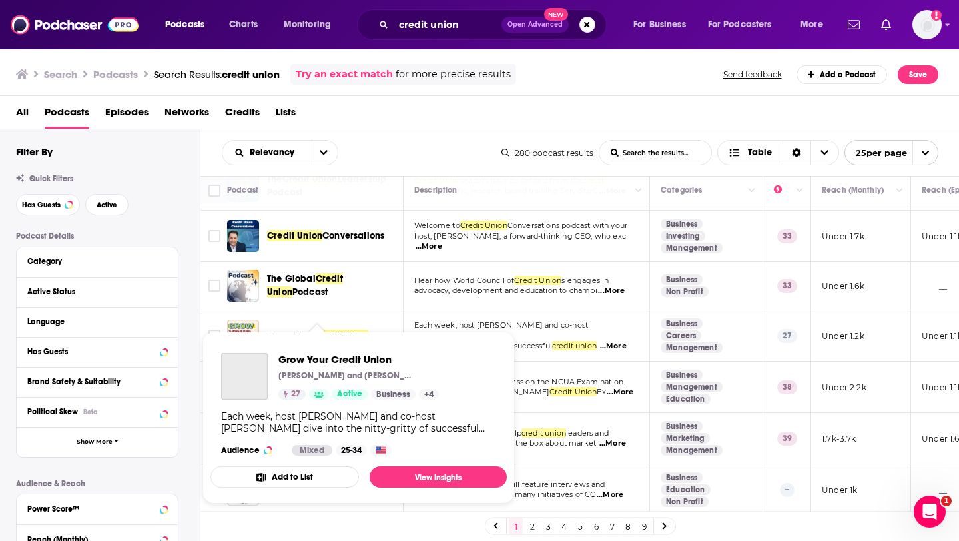
click at [301, 335] on span "Grow Your Credit Union [PERSON_NAME] and [PERSON_NAME] 27 Active Business + 4 E…" at bounding box center [358, 418] width 296 height 172
click at [354, 311] on td "Grow Your Credit Union" at bounding box center [315, 335] width 176 height 51
click at [243, 326] on span "Grow Your Credit Union [PERSON_NAME] and [PERSON_NAME] 27 Active Business + 4 E…" at bounding box center [358, 418] width 312 height 188
click at [435, 471] on link "View Insights" at bounding box center [437, 476] width 137 height 21
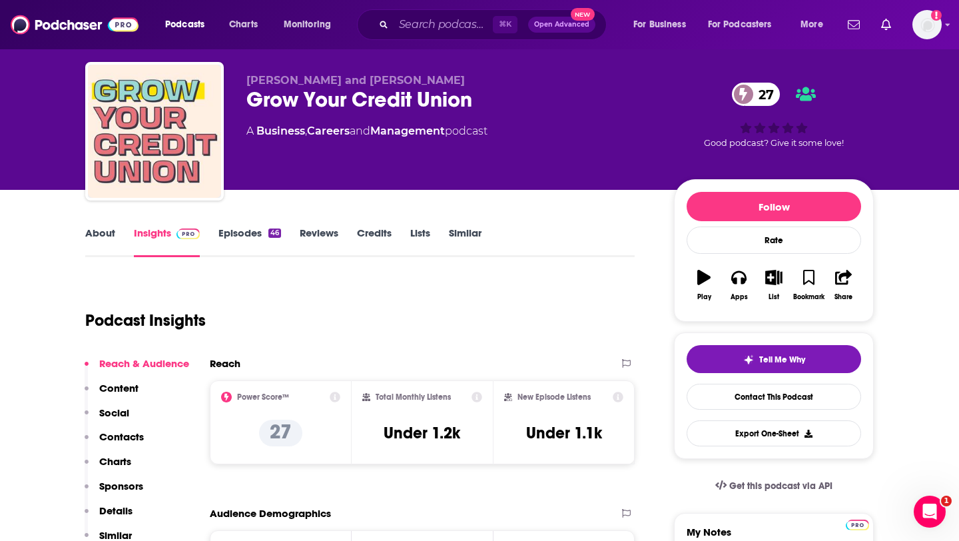
scroll to position [30, 0]
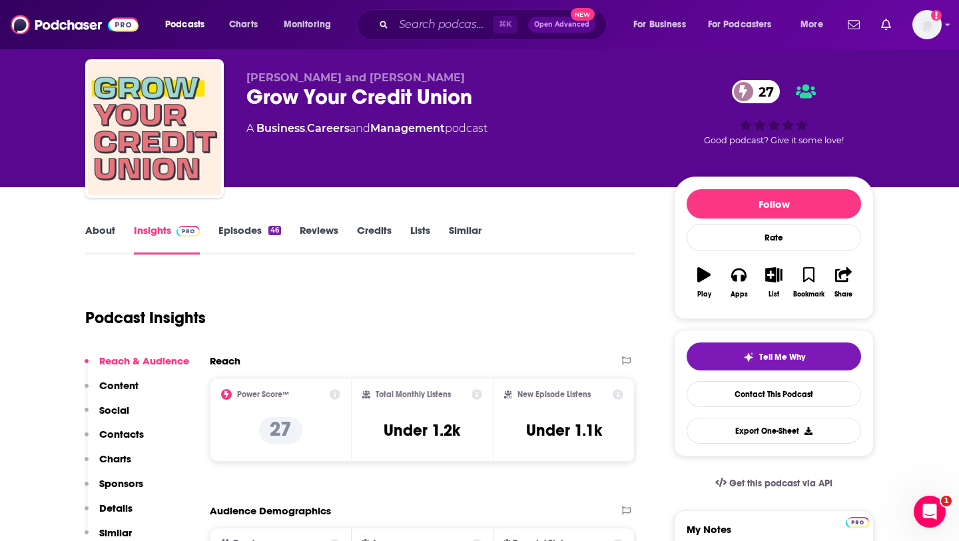
click at [90, 226] on link "About" at bounding box center [100, 239] width 30 height 31
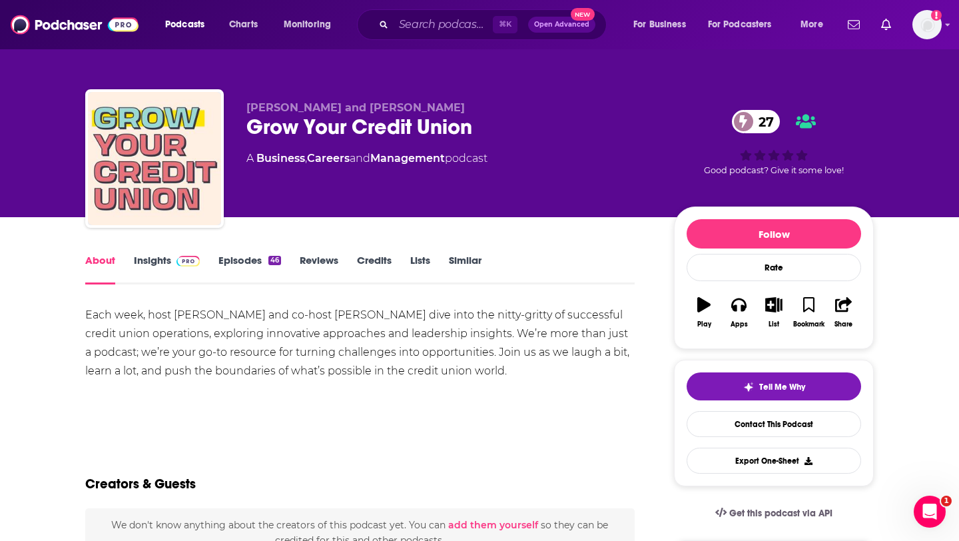
click at [97, 314] on div "Each week, host [PERSON_NAME] and co-host [PERSON_NAME] dive into the nitty-gri…" at bounding box center [359, 343] width 549 height 75
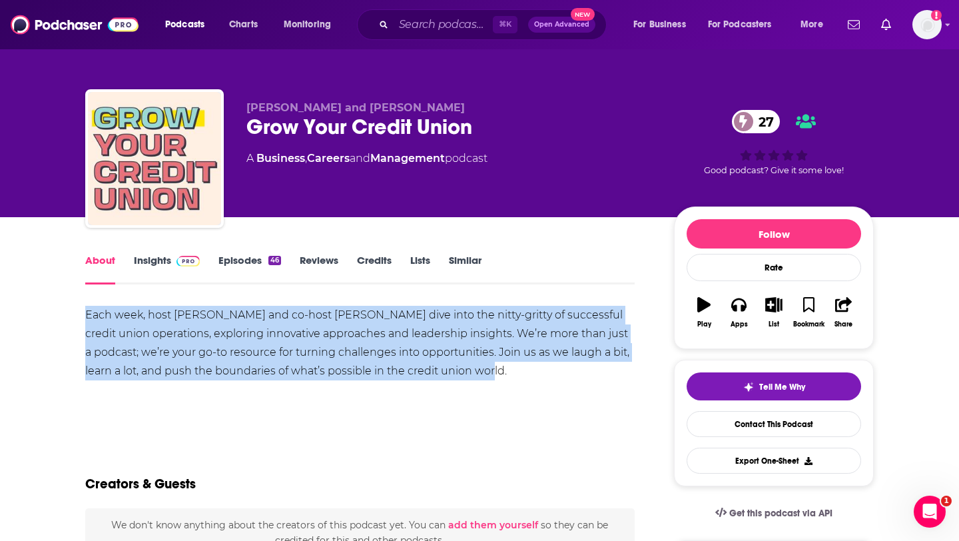
drag, startPoint x: 97, startPoint y: 314, endPoint x: 495, endPoint y: 369, distance: 401.8
click at [495, 369] on div "Each week, host [PERSON_NAME] and co-host [PERSON_NAME] dive into the nitty-gri…" at bounding box center [359, 343] width 549 height 75
copy div "Each week, host [PERSON_NAME] and co-host [PERSON_NAME] dive into the nitty-gri…"
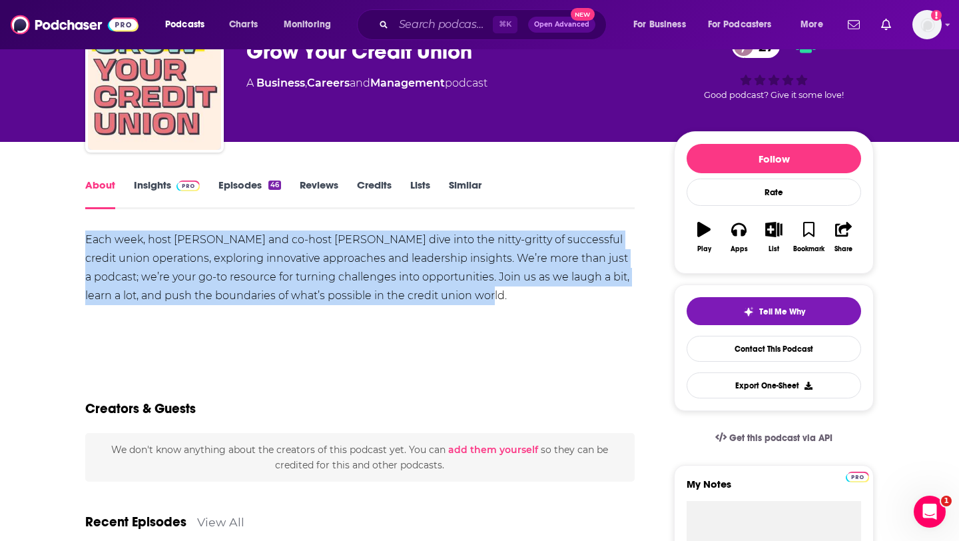
scroll to position [138, 0]
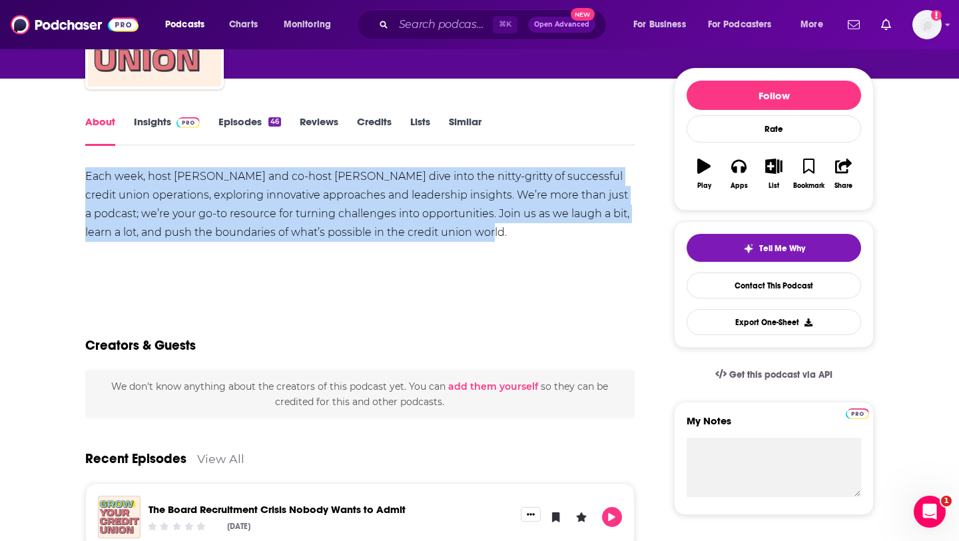
click at [254, 130] on link "Episodes 46" at bounding box center [249, 130] width 63 height 31
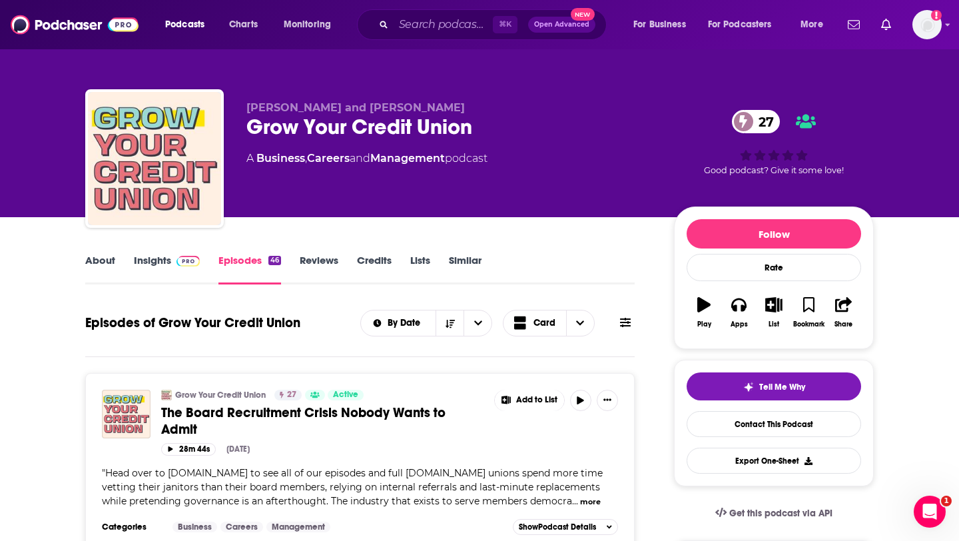
click at [140, 255] on link "Insights" at bounding box center [167, 269] width 66 height 31
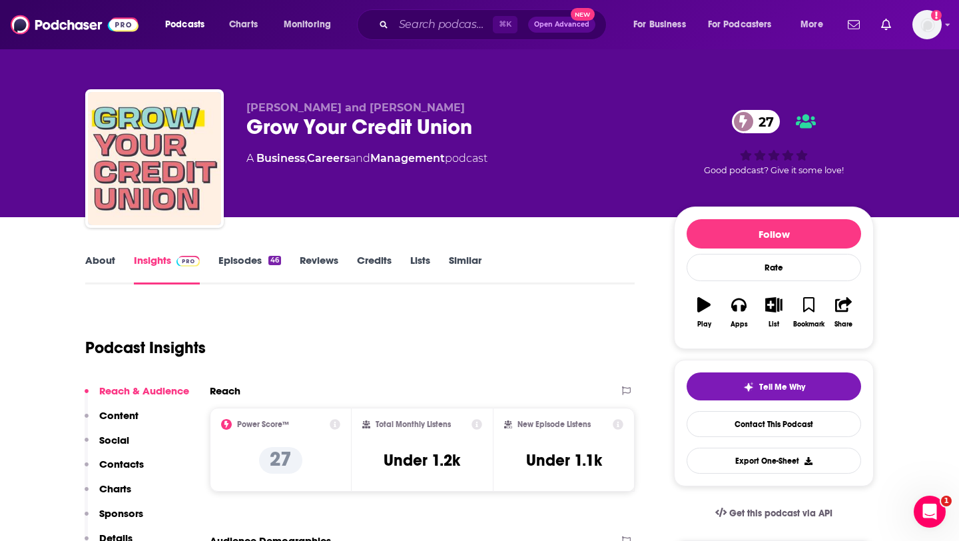
click at [127, 465] on p "Contacts" at bounding box center [121, 463] width 45 height 13
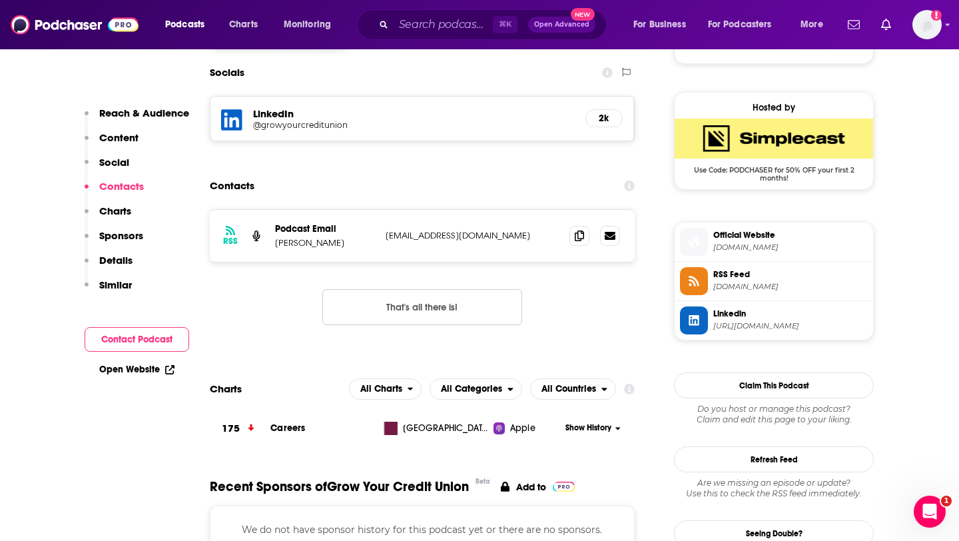
scroll to position [935, 0]
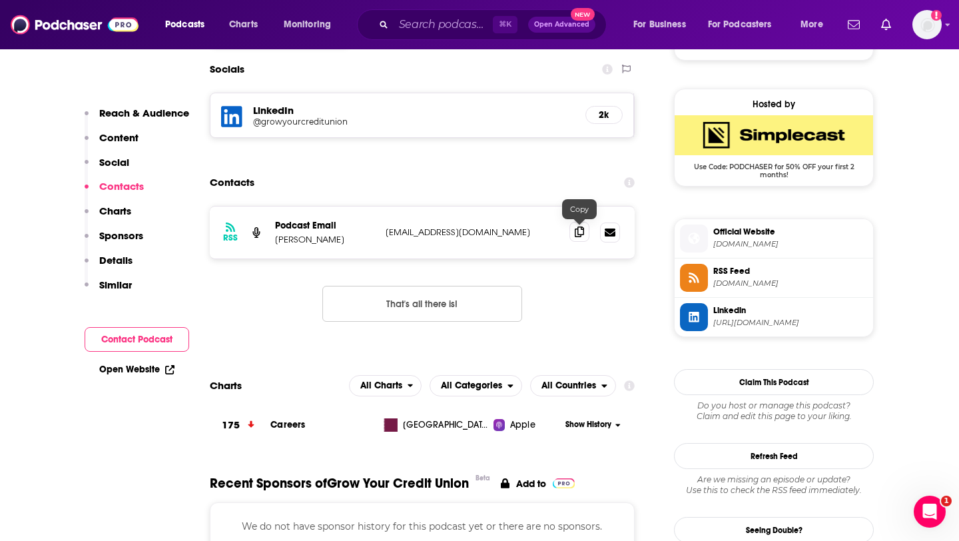
click at [582, 232] on icon at bounding box center [579, 231] width 9 height 11
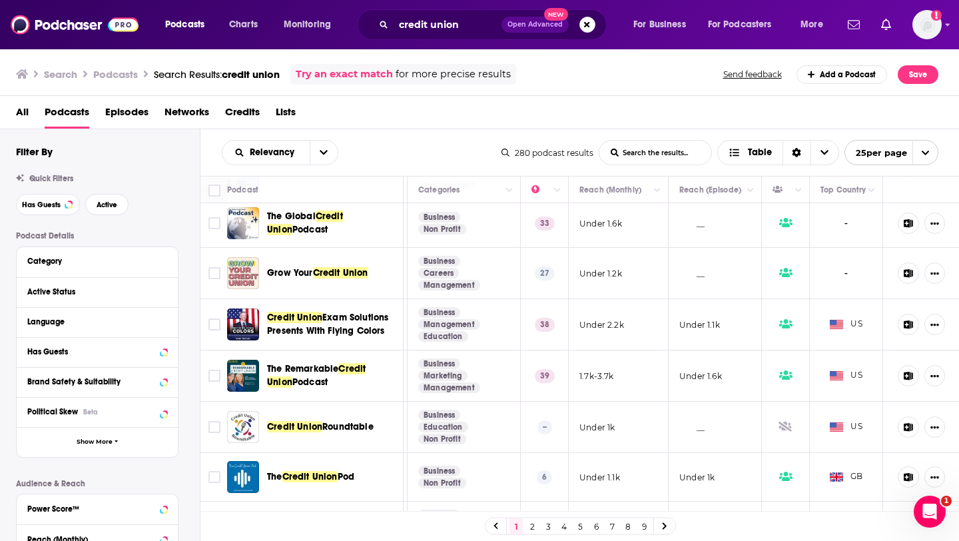
scroll to position [104, 0]
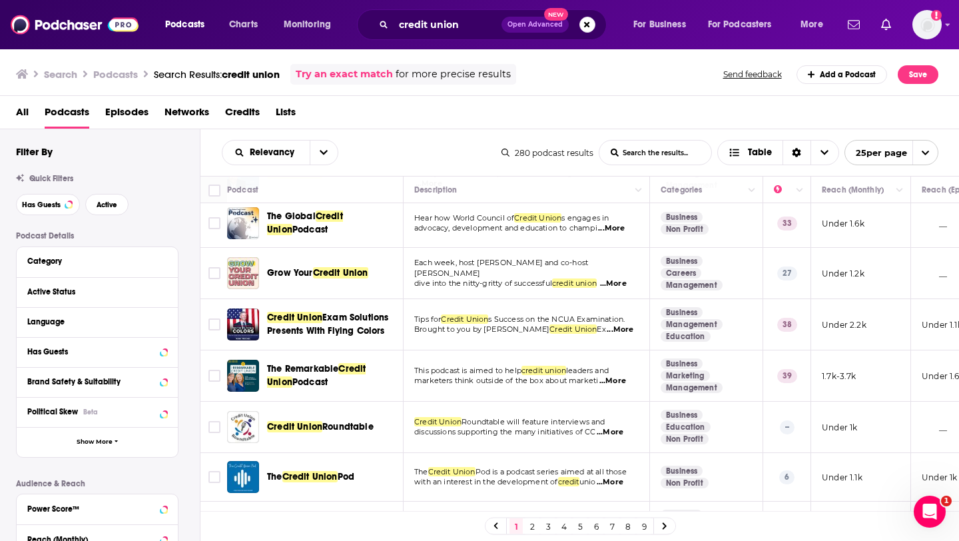
click at [473, 336] on td "Tips for Credit Union s Success on the NCUA Examination. Brought to you by [PER…" at bounding box center [526, 324] width 246 height 51
click at [368, 320] on span "Exam Solutions Presents With Flying Colors" at bounding box center [327, 324] width 121 height 25
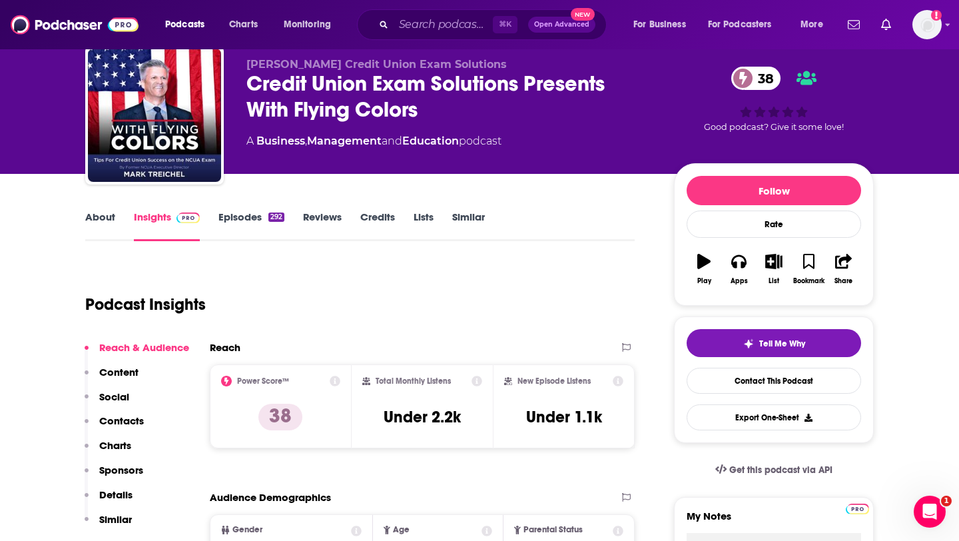
scroll to position [45, 0]
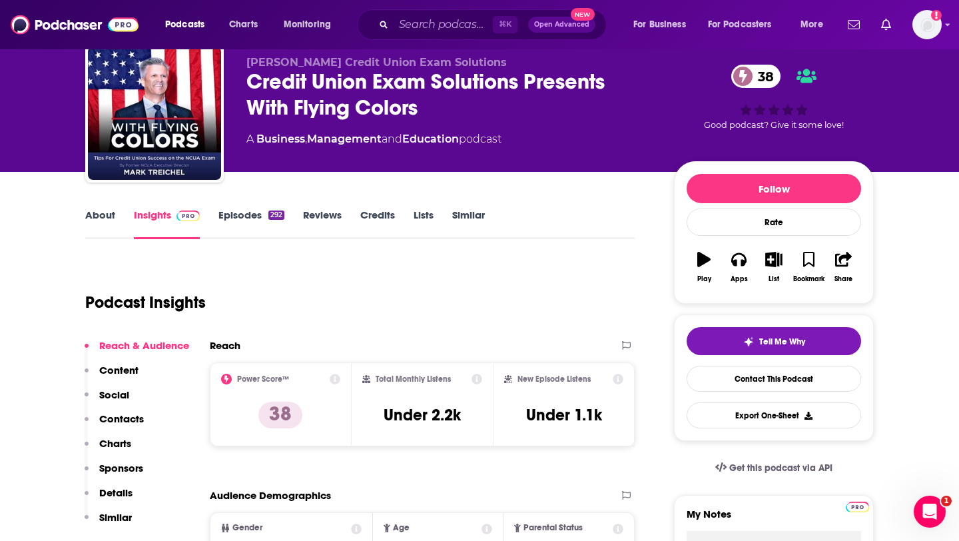
click at [280, 81] on div "Credit Union Exam Solutions Presents With Flying Colors 38" at bounding box center [449, 95] width 406 height 52
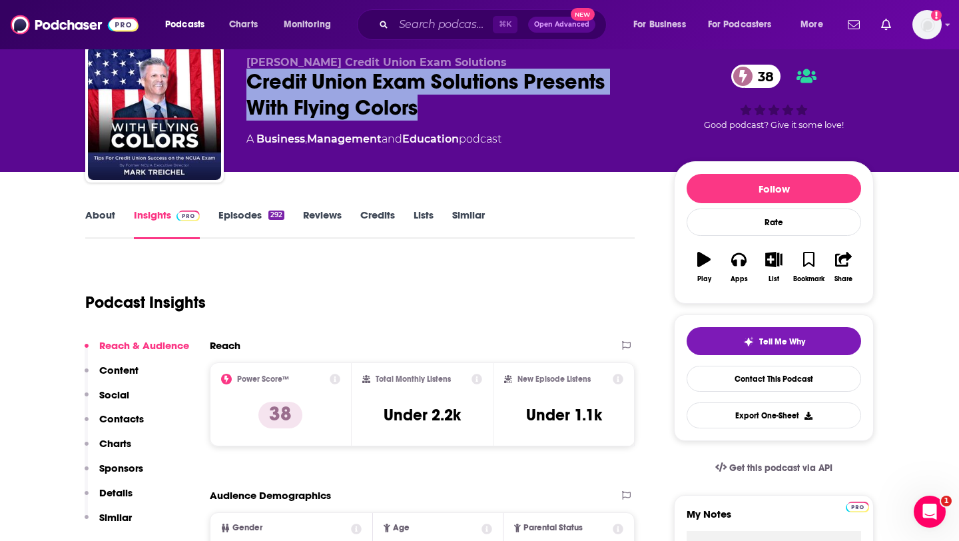
drag, startPoint x: 280, startPoint y: 81, endPoint x: 409, endPoint y: 99, distance: 130.4
click at [409, 99] on div "Credit Union Exam Solutions Presents With Flying Colors 38" at bounding box center [449, 95] width 406 height 52
copy h2 "Credit Union Exam Solutions Presents With Flying Colors"
click at [369, 104] on div "Credit Union Exam Solutions Presents With Flying Colors 38" at bounding box center [449, 95] width 406 height 52
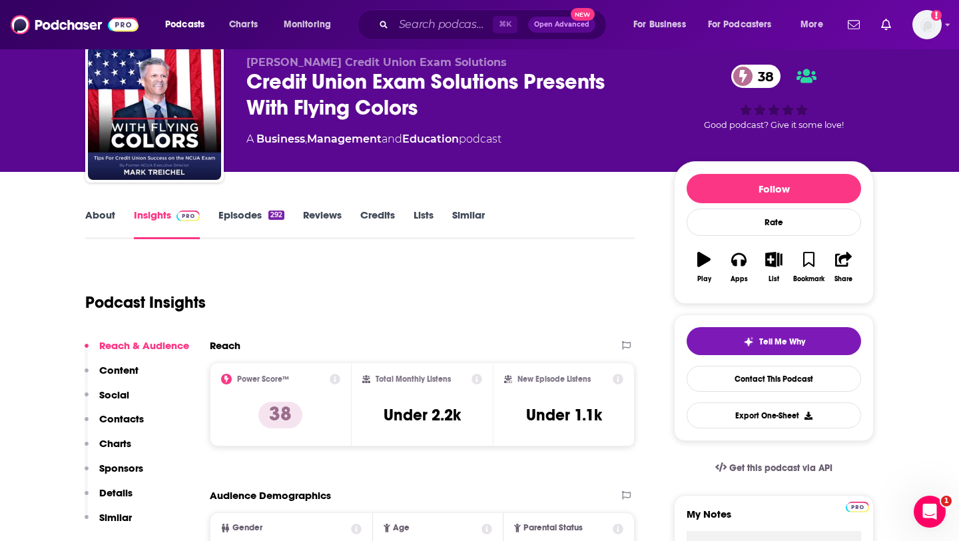
click at [269, 112] on div "Credit Union Exam Solutions Presents With Flying Colors 38" at bounding box center [449, 95] width 406 height 52
drag, startPoint x: 269, startPoint y: 112, endPoint x: 404, endPoint y: 112, distance: 135.1
click at [405, 112] on div "Credit Union Exam Solutions Presents With Flying Colors 38" at bounding box center [449, 95] width 406 height 52
copy h2 "With Flying Colors"
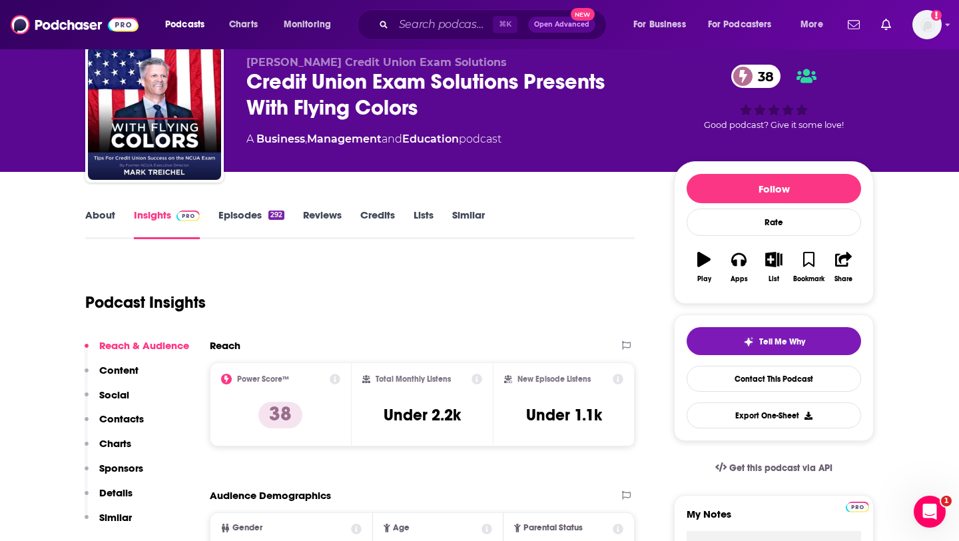
click at [97, 220] on link "About" at bounding box center [100, 223] width 30 height 31
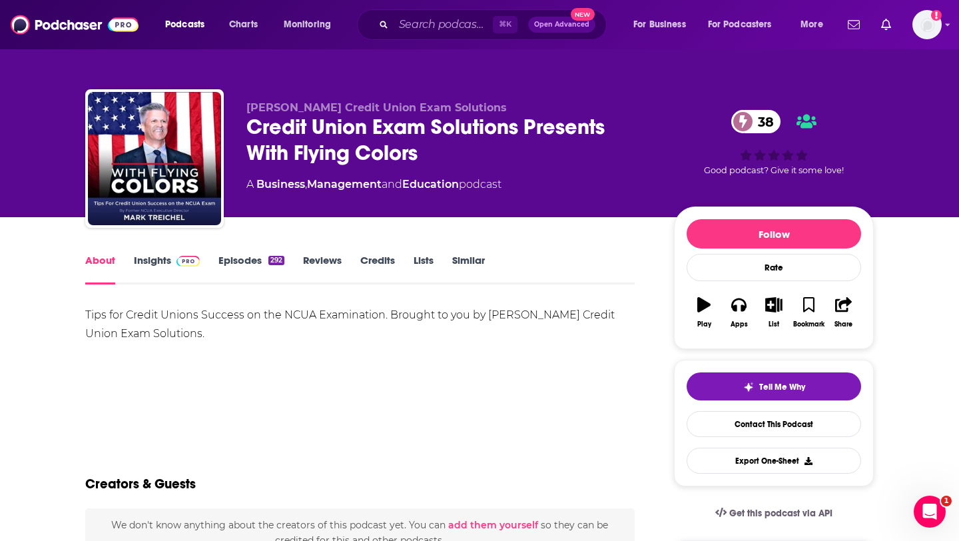
click at [110, 316] on div "Tips for Credit Unions Success on the NCUA Examination. Brought to you by [PERS…" at bounding box center [359, 324] width 549 height 37
drag, startPoint x: 110, startPoint y: 316, endPoint x: 192, endPoint y: 331, distance: 83.3
click at [192, 331] on div "Tips for Credit Unions Success on the NCUA Examination. Brought to you by [PERS…" at bounding box center [359, 324] width 549 height 37
click at [97, 312] on div "Tips for Credit Unions Success on the NCUA Examination. Brought to you by [PERS…" at bounding box center [359, 324] width 549 height 37
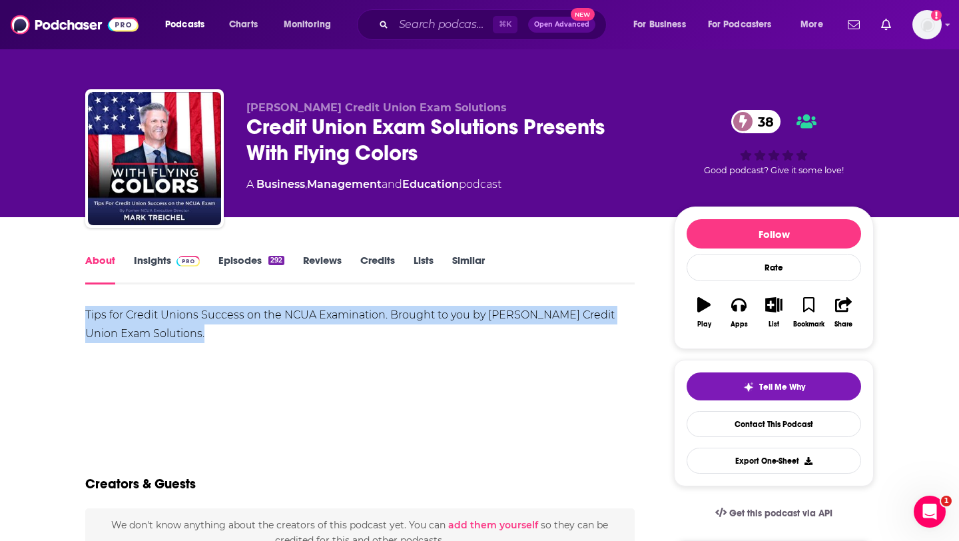
drag, startPoint x: 97, startPoint y: 312, endPoint x: 215, endPoint y: 334, distance: 119.9
click at [215, 334] on div "Tips for Credit Unions Success on the NCUA Examination. Brought to you by [PERS…" at bounding box center [359, 324] width 549 height 37
copy div "Tips for Credit Unions Success on the NCUA Examination. Brought to you by [PERS…"
click at [399, 314] on div "Tips for Credit Unions Success on the NCUA Examination. Brought to you by [PERS…" at bounding box center [359, 324] width 549 height 37
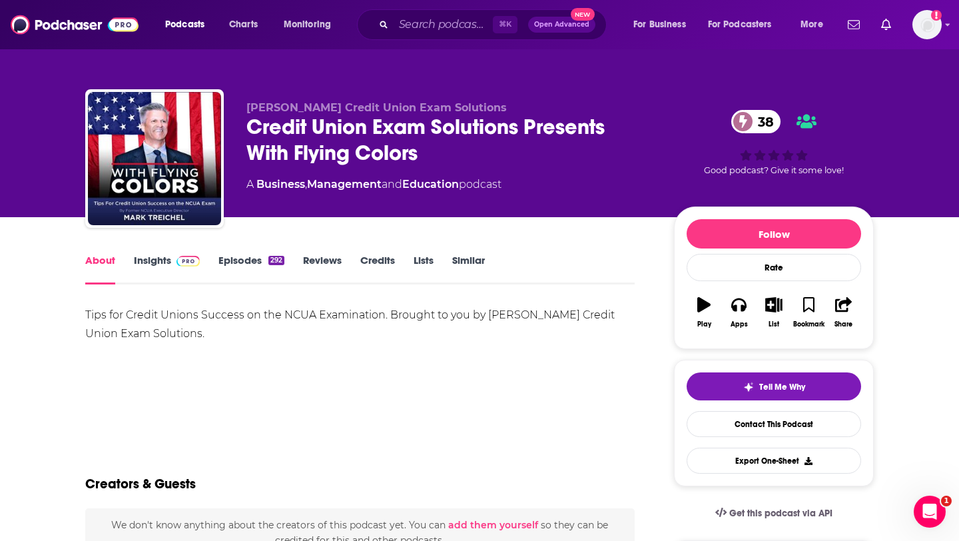
click at [159, 264] on link "Insights" at bounding box center [167, 269] width 66 height 31
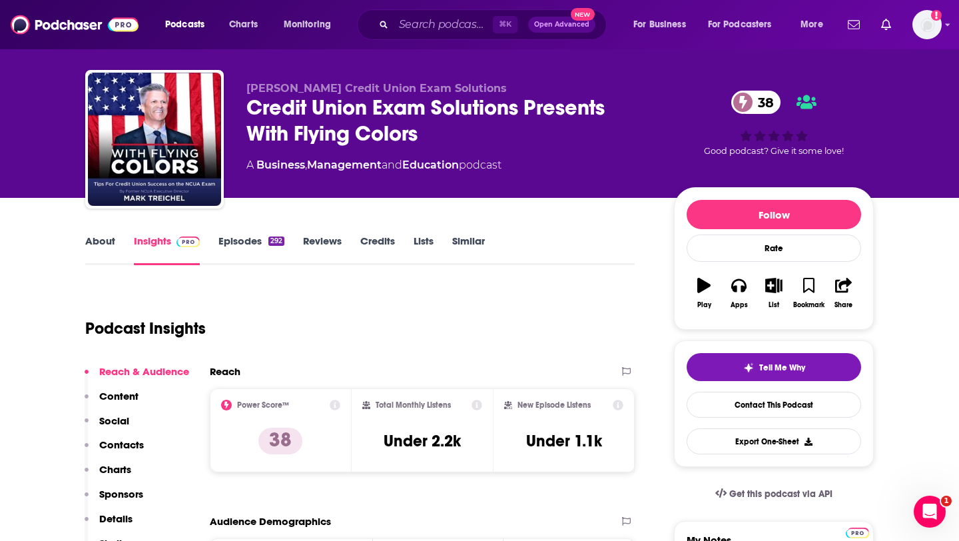
click at [122, 447] on p "Contacts" at bounding box center [121, 444] width 45 height 13
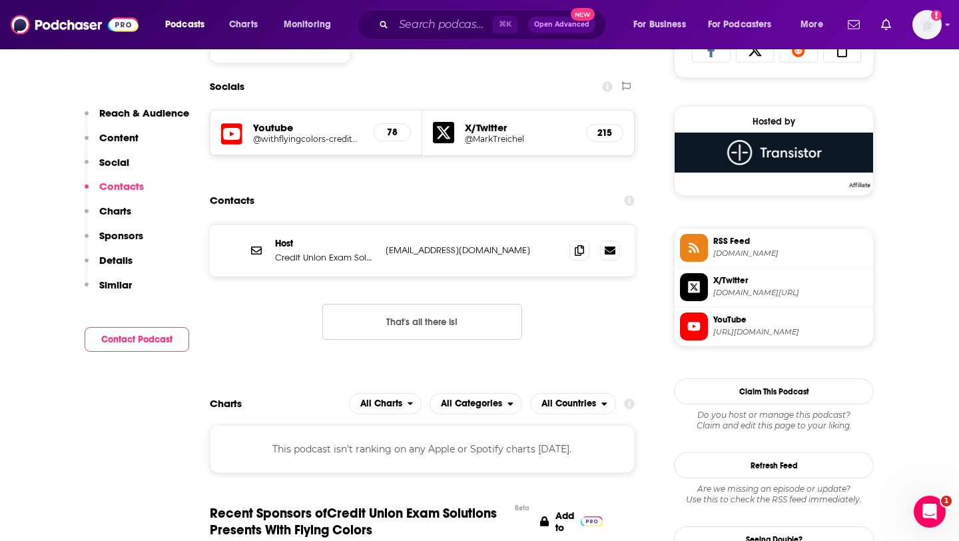
scroll to position [921, 0]
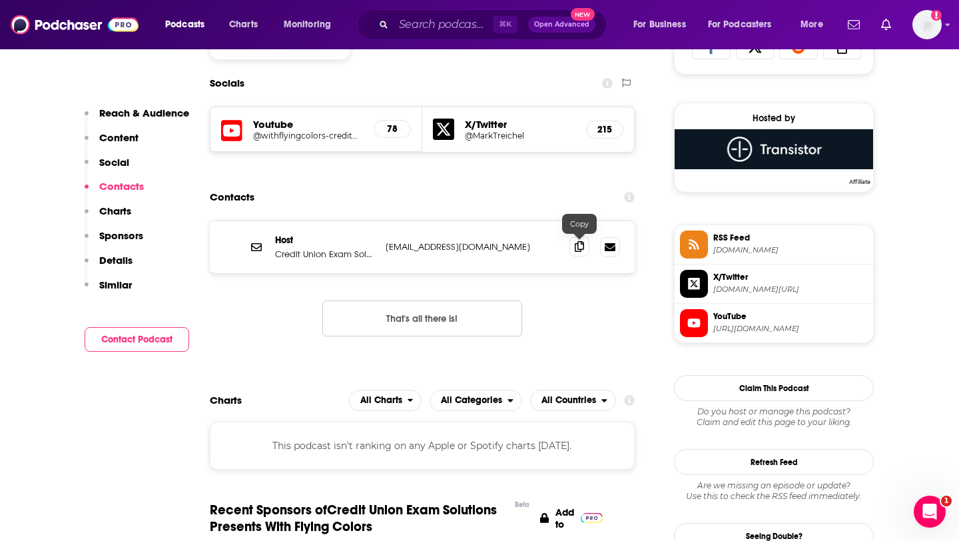
click at [581, 246] on icon at bounding box center [579, 246] width 9 height 11
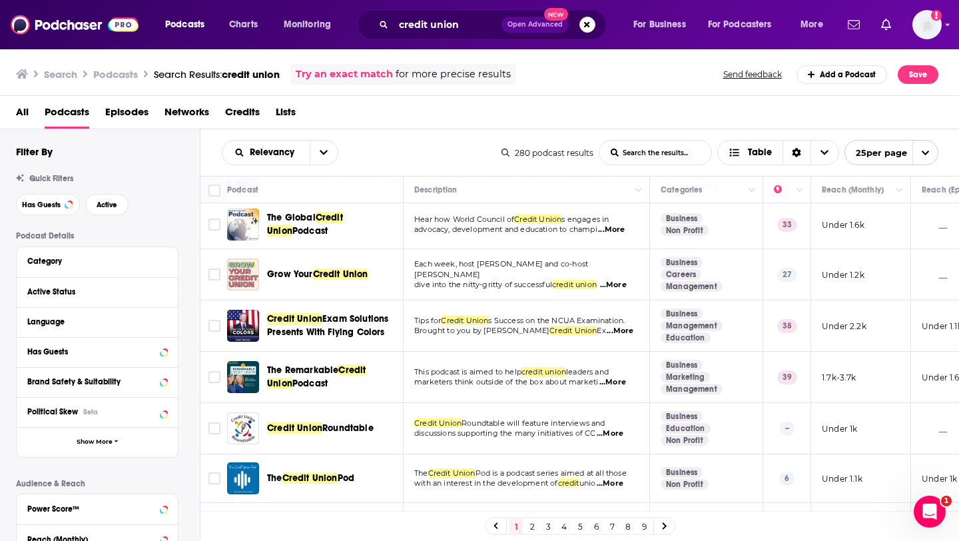
scroll to position [138, 0]
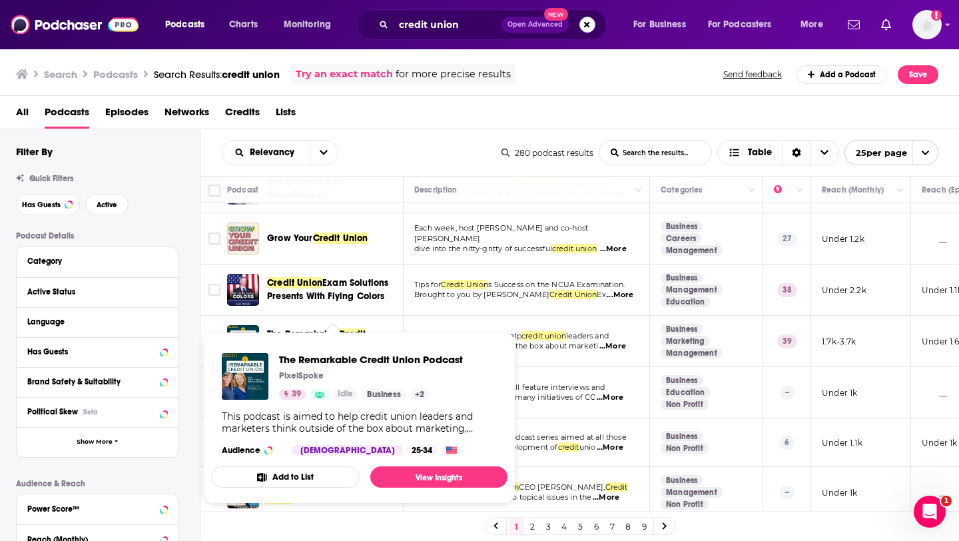
click at [325, 336] on span "The Remarkable Credit Union Podcast PixelSpoke 39 Idle Business + 2 This podcas…" at bounding box center [359, 418] width 296 height 172
click at [304, 362] on span "The Remarkable Credit Union Podcast" at bounding box center [371, 359] width 184 height 13
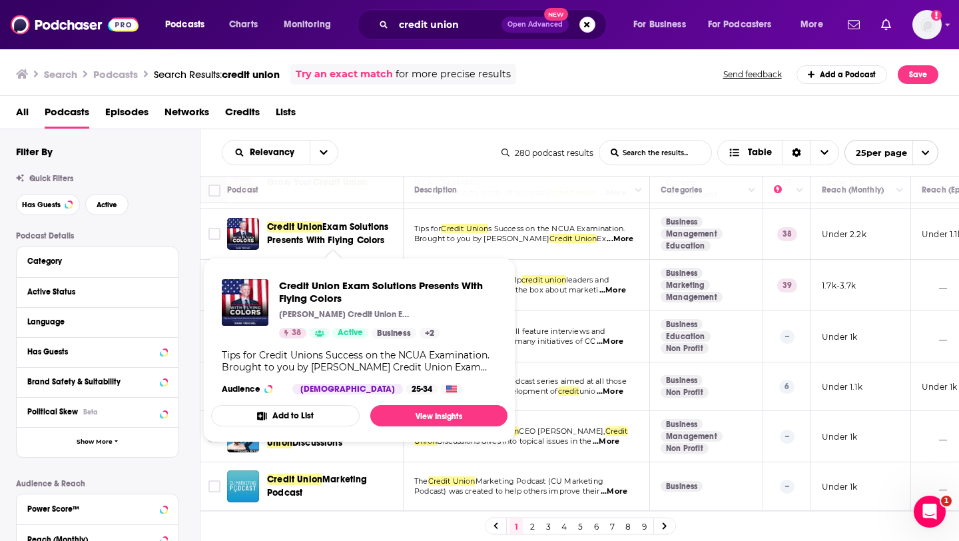
scroll to position [198, 0]
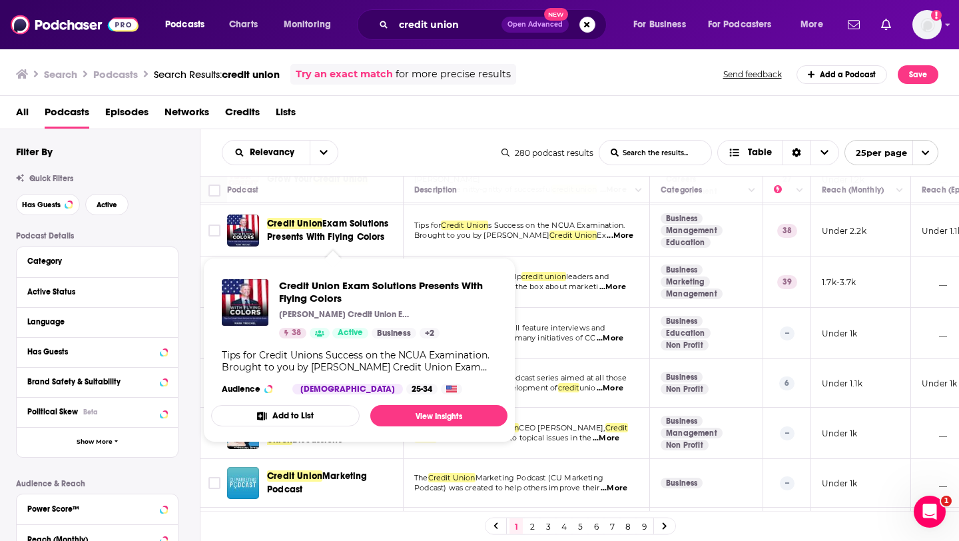
click at [550, 337] on span "discussions supporting the many initiatives of CC" at bounding box center [504, 337] width 181 height 9
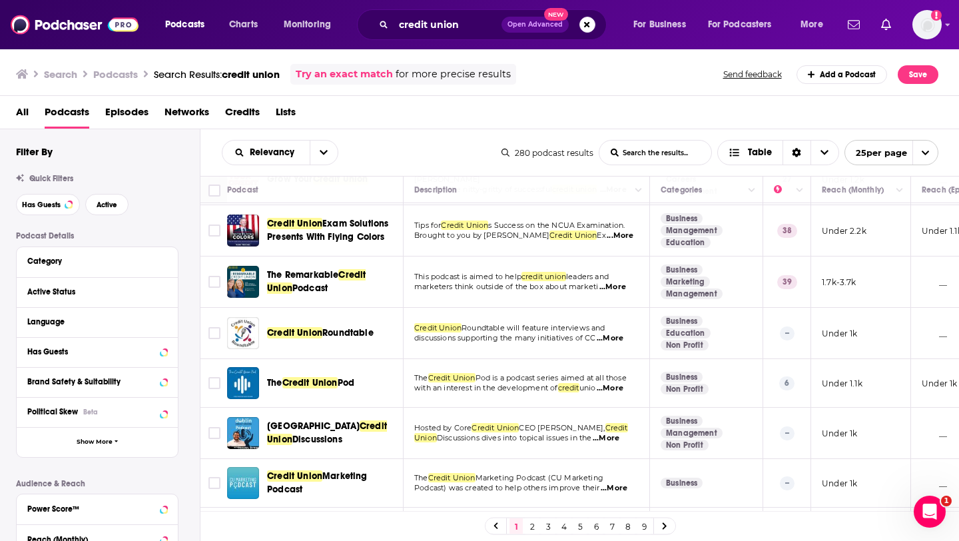
click at [355, 331] on span "Roundtable" at bounding box center [347, 332] width 51 height 11
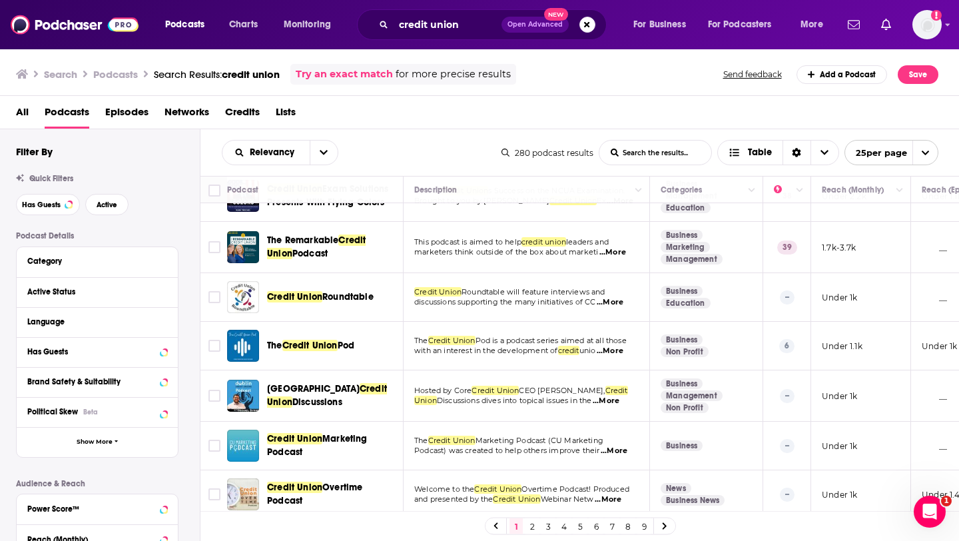
scroll to position [233, 0]
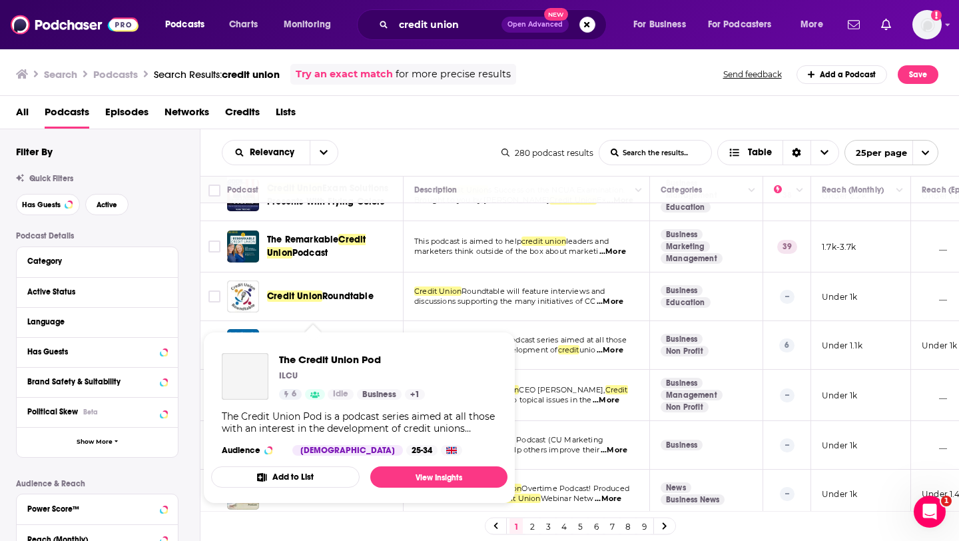
click at [349, 345] on div "Podcasts Charts Monitoring credit union Open Advanced New For Business For Podc…" at bounding box center [479, 270] width 959 height 541
click at [346, 358] on span "The Credit Union Pod" at bounding box center [352, 359] width 146 height 13
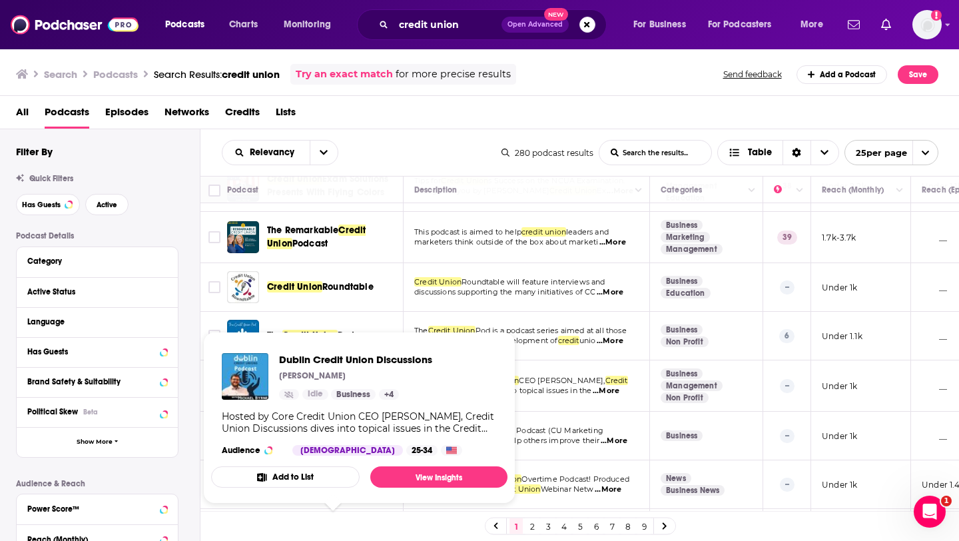
scroll to position [288, 0]
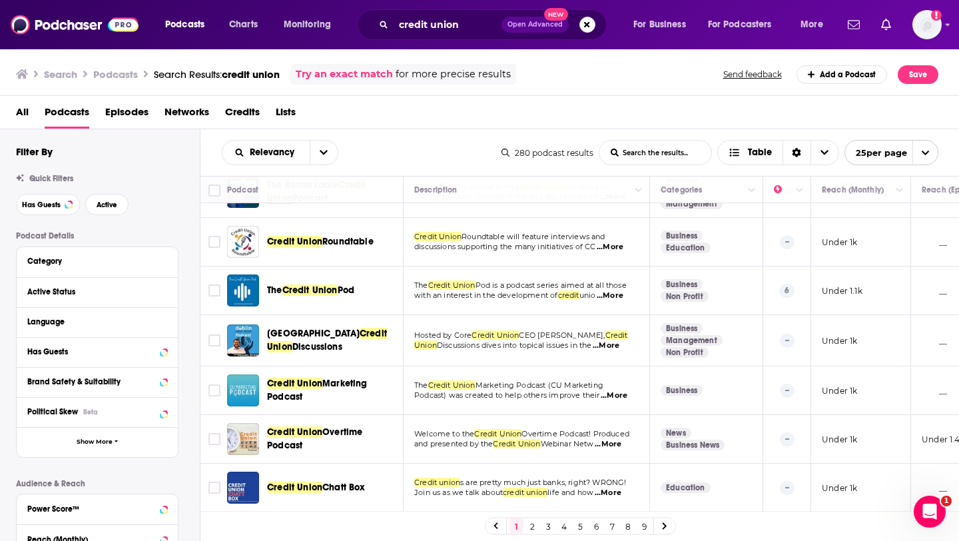
click at [354, 385] on span "Marketing Podcast" at bounding box center [317, 389] width 101 height 25
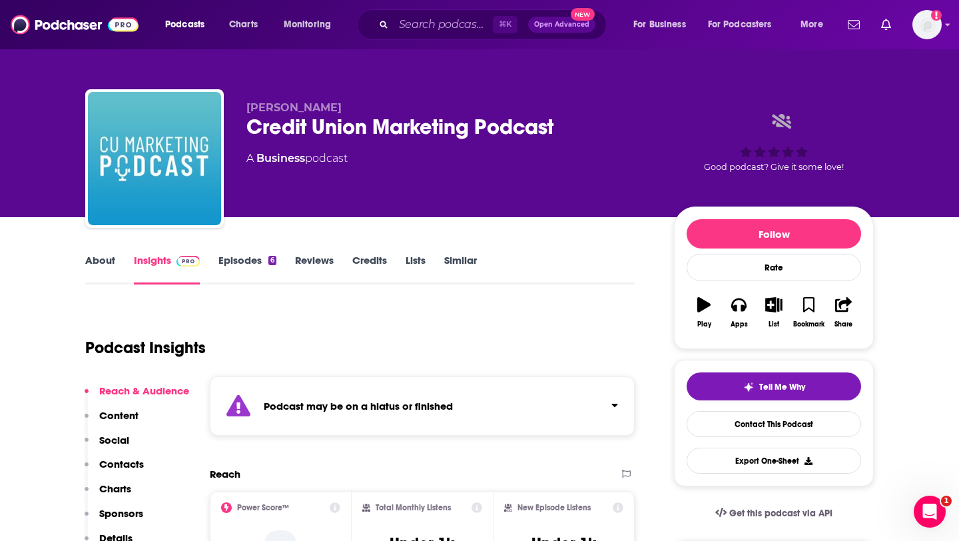
click at [237, 274] on link "Episodes 6" at bounding box center [247, 269] width 58 height 31
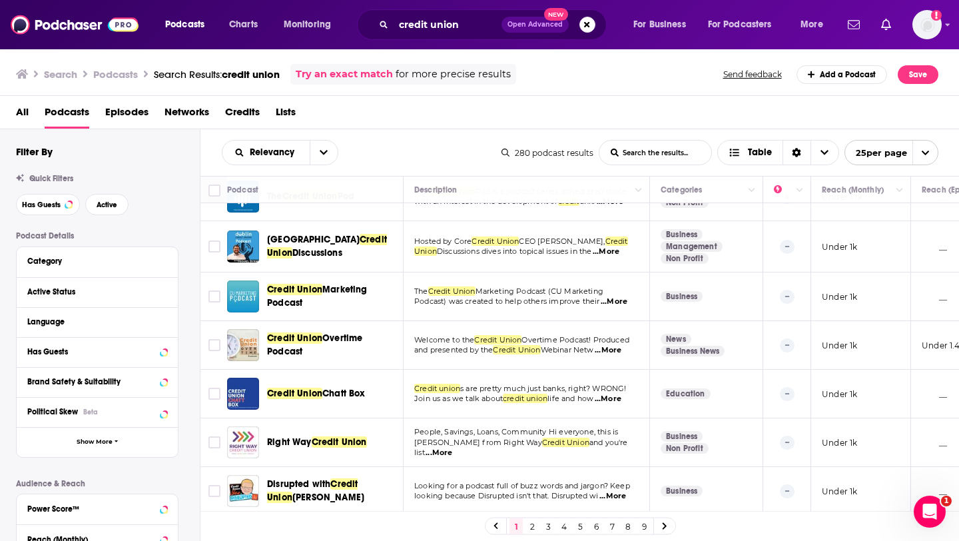
scroll to position [383, 0]
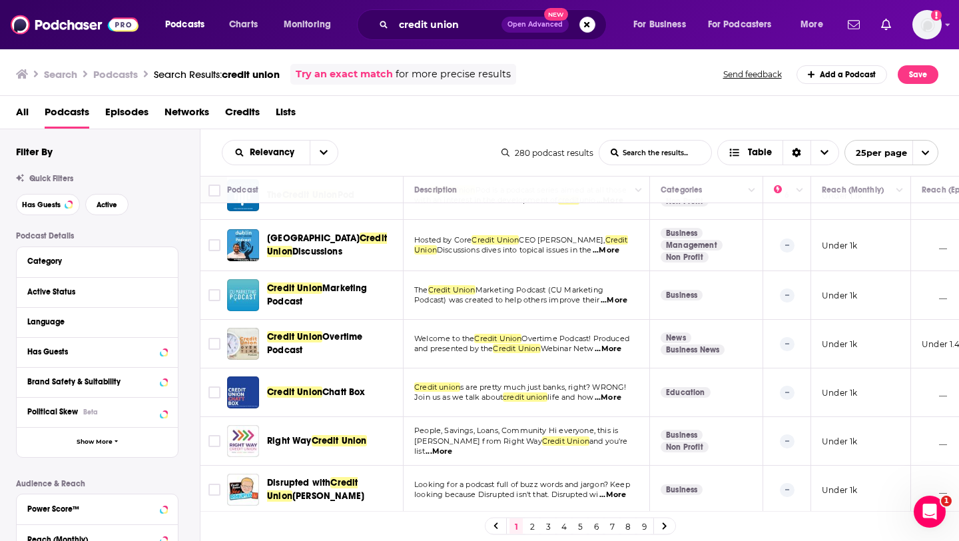
click at [616, 348] on span "...More" at bounding box center [608, 349] width 27 height 11
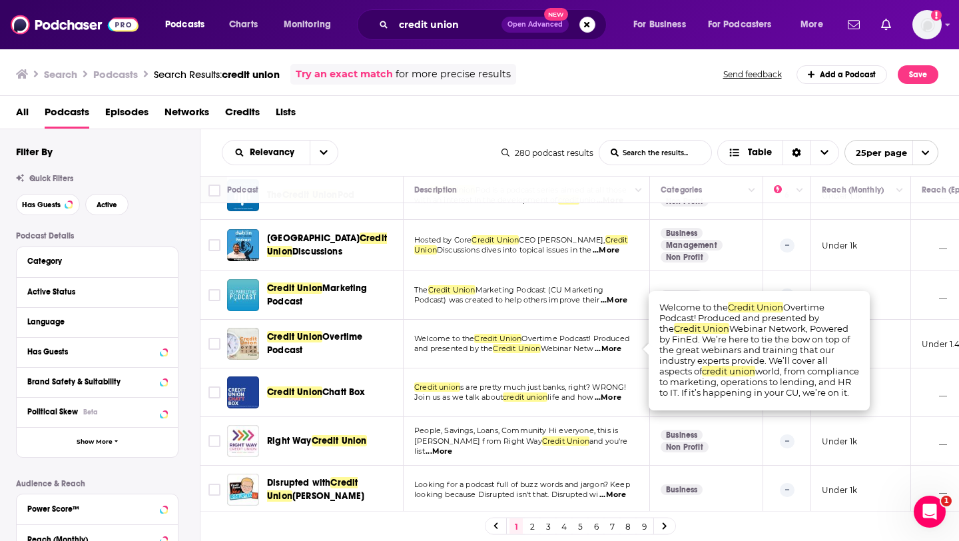
click at [351, 338] on div "Podcasts Charts Monitoring credit union Open Advanced New For Business For Podc…" at bounding box center [479, 270] width 959 height 541
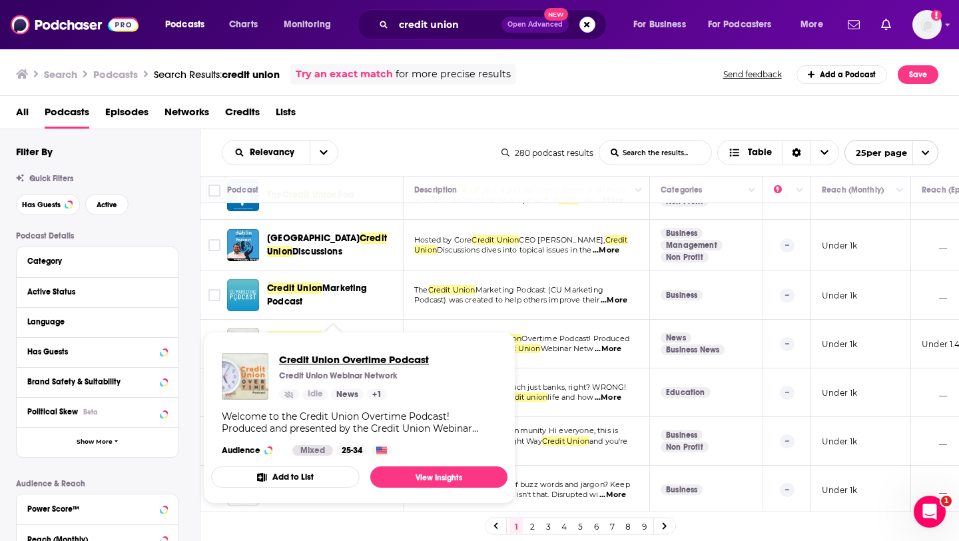
click at [359, 353] on span "Credit Union Overtime Podcast" at bounding box center [354, 359] width 150 height 13
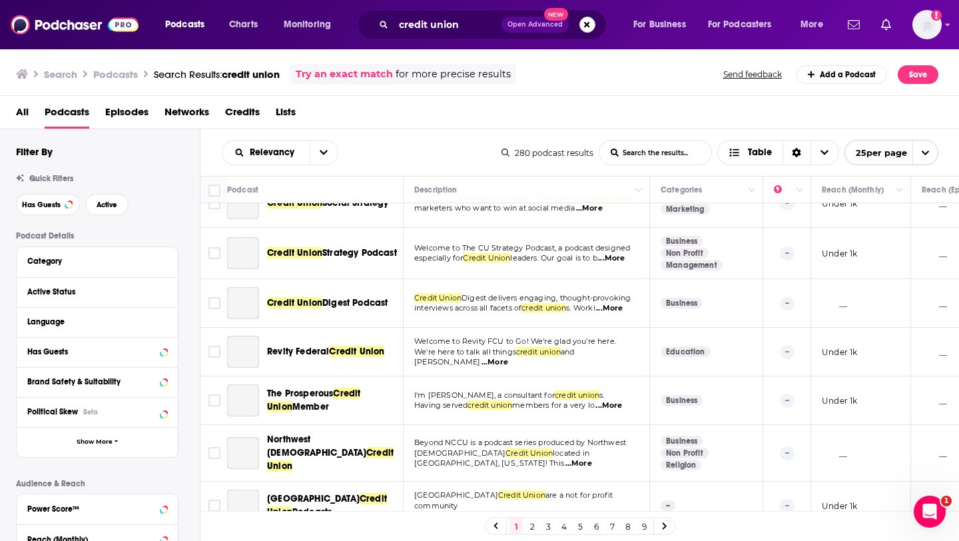
scroll to position [925, 0]
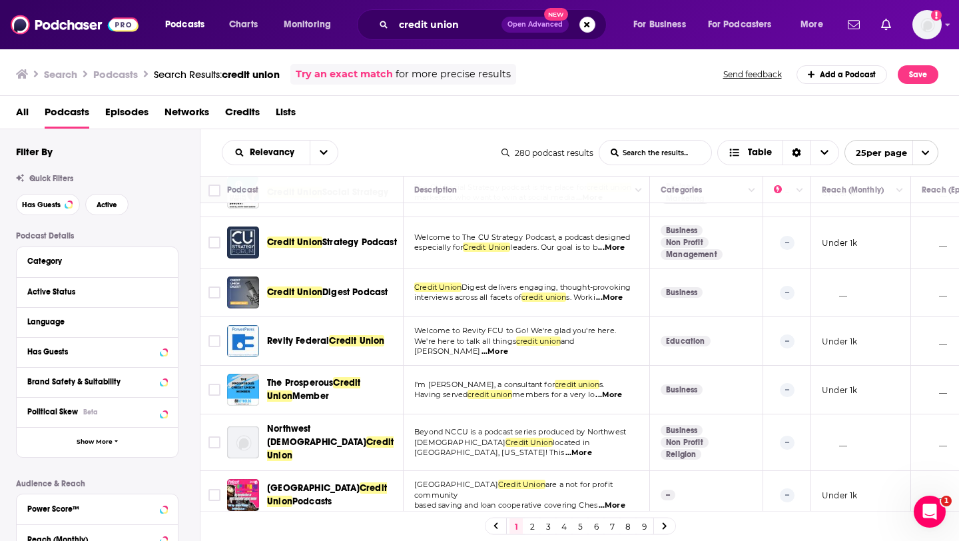
click at [529, 527] on link "2" at bounding box center [531, 526] width 13 height 16
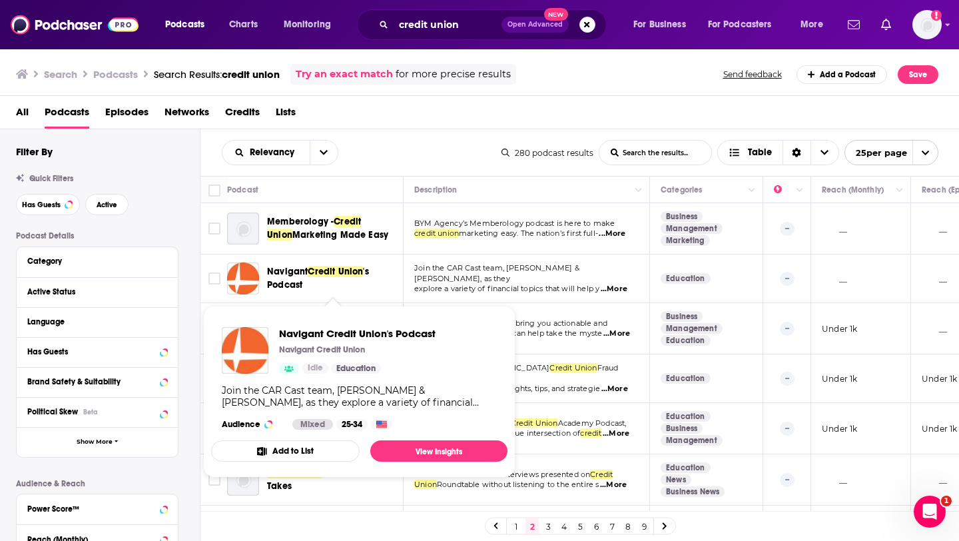
click at [290, 274] on span "Navigant" at bounding box center [287, 271] width 41 height 11
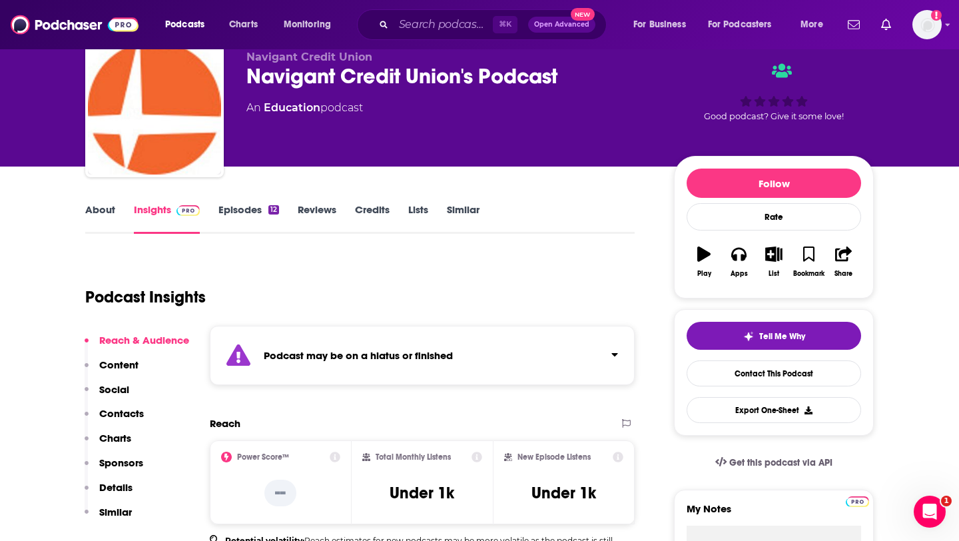
scroll to position [56, 0]
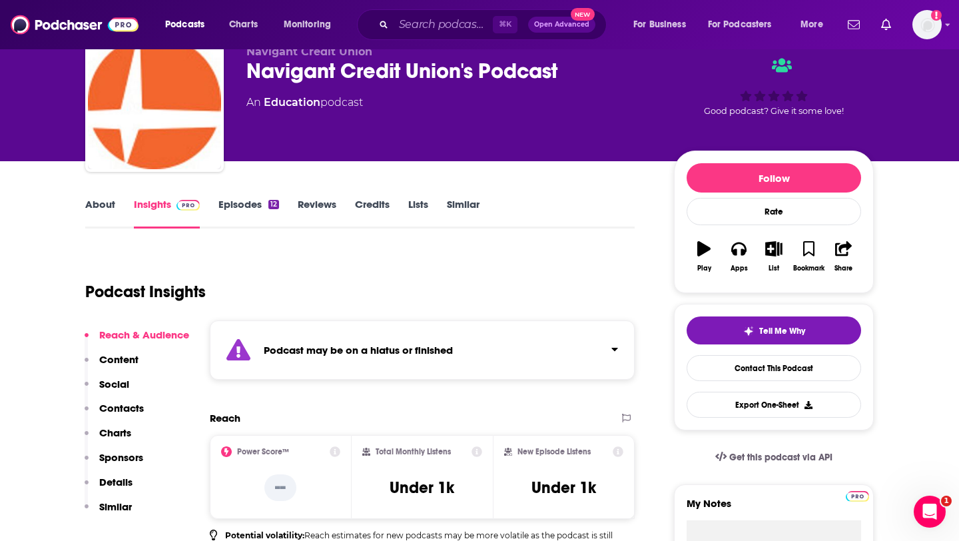
click at [257, 214] on link "Episodes 12" at bounding box center [248, 213] width 61 height 31
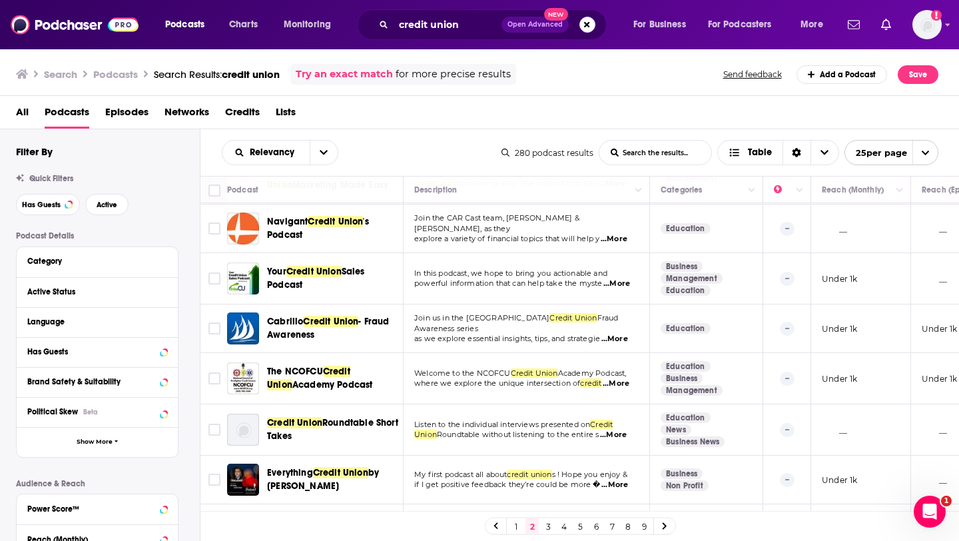
scroll to position [51, 0]
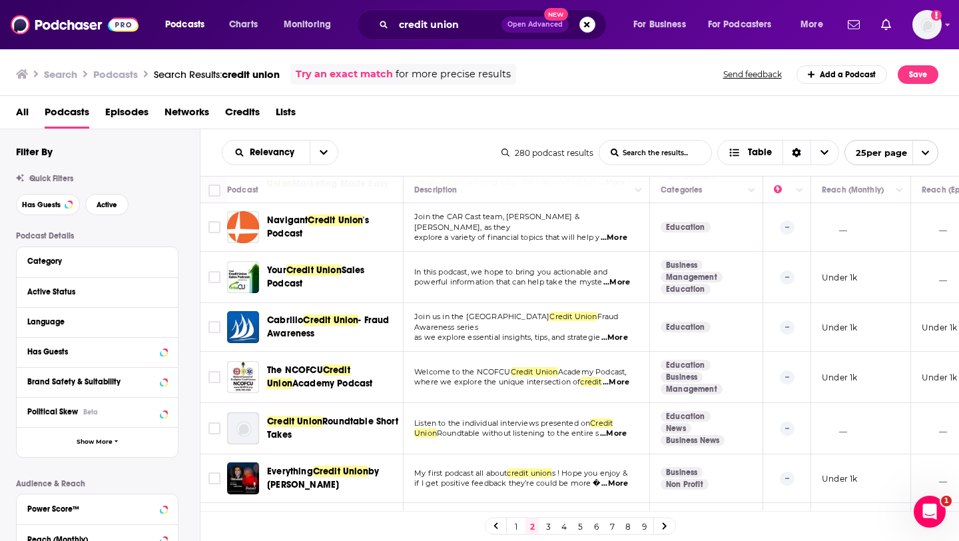
click at [511, 529] on link "1" at bounding box center [515, 526] width 13 height 16
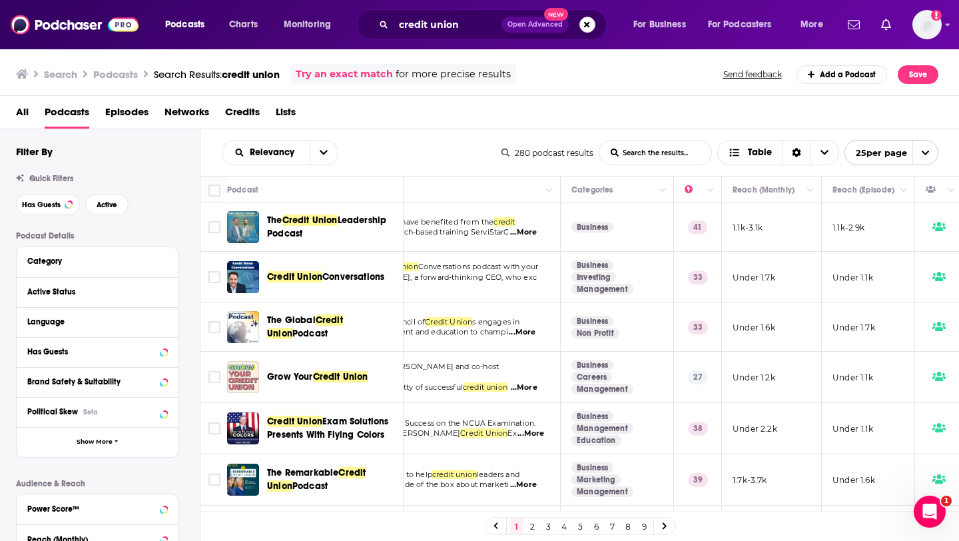
scroll to position [0, 93]
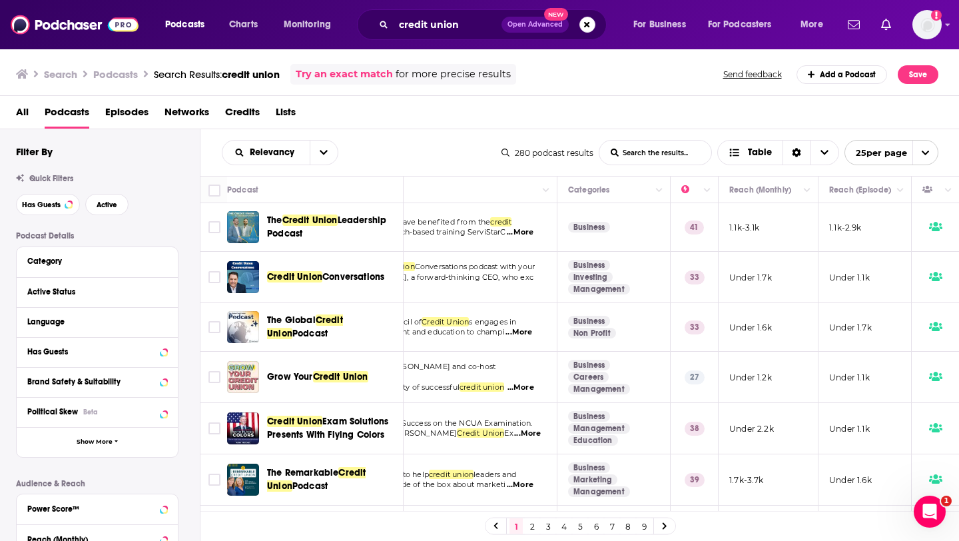
click at [534, 523] on link "2" at bounding box center [531, 526] width 13 height 16
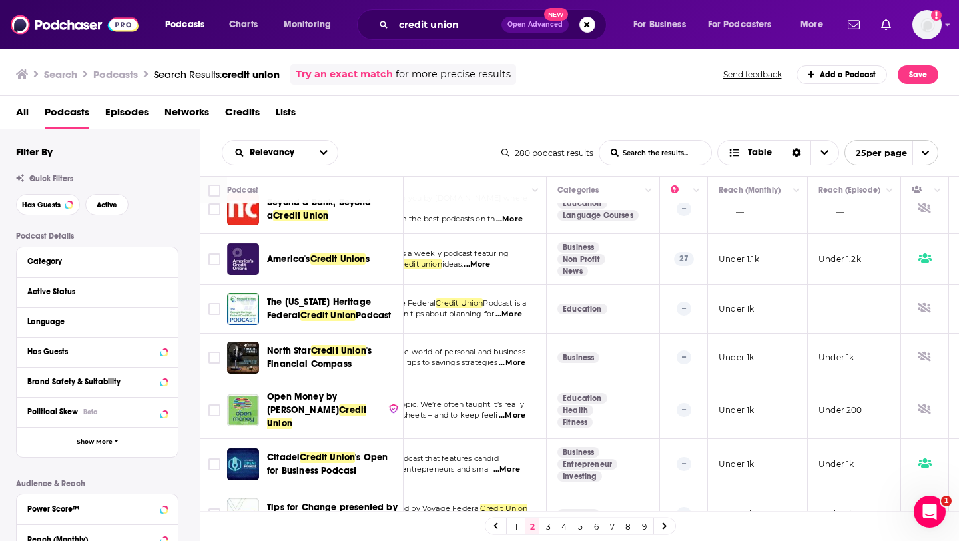
scroll to position [944, 103]
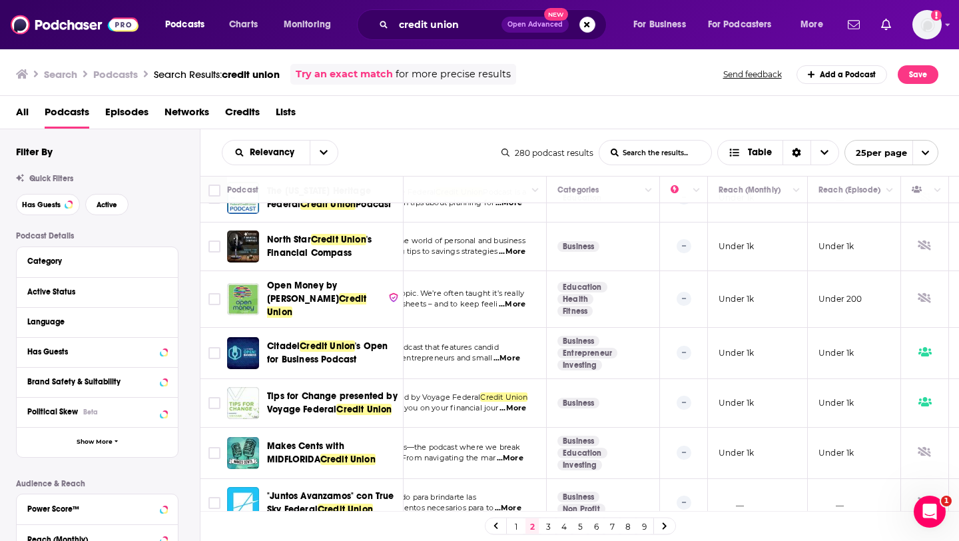
click at [519, 525] on link "1" at bounding box center [515, 526] width 13 height 16
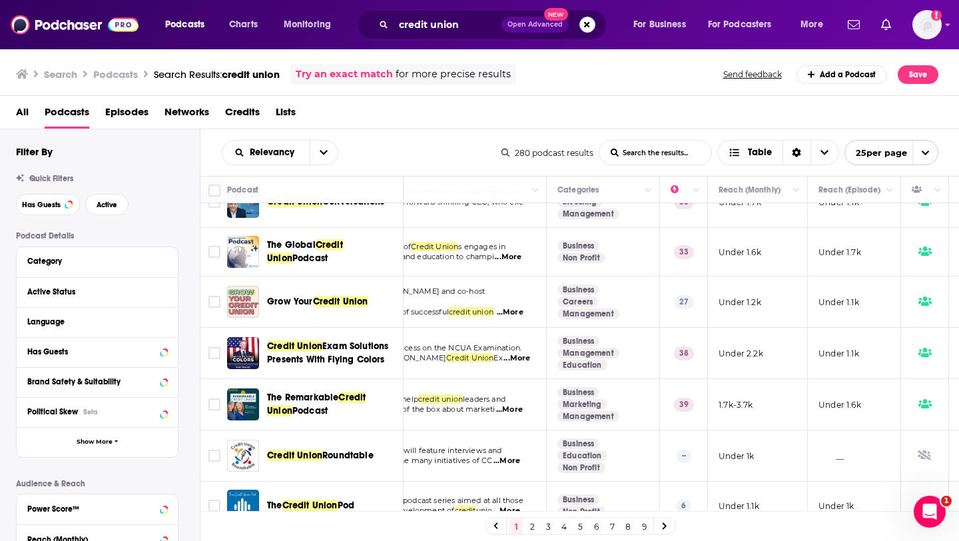
scroll to position [76, 103]
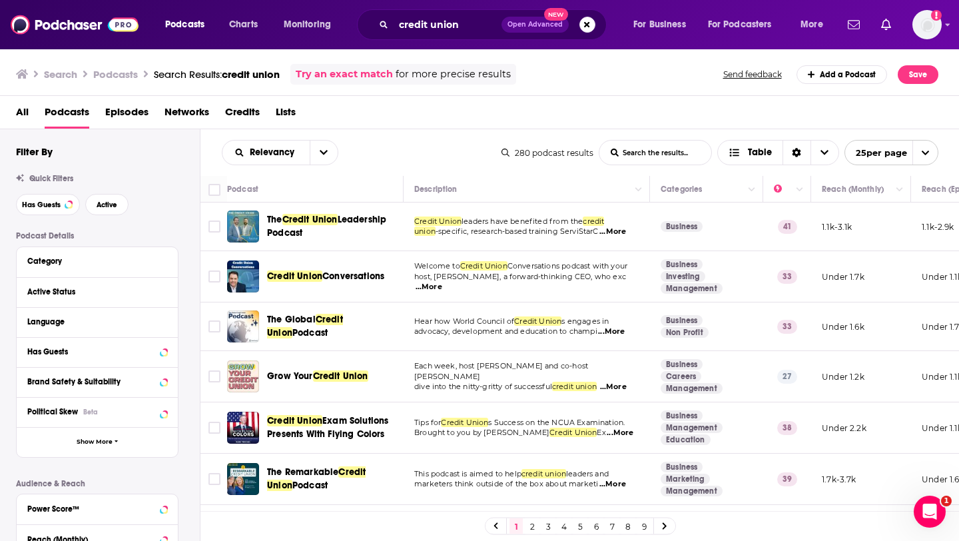
scroll to position [76, 103]
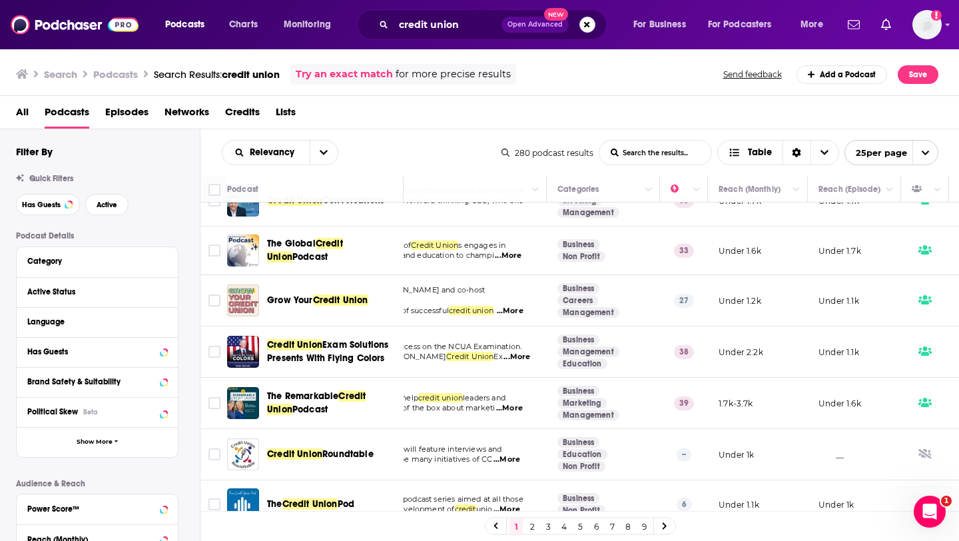
click at [292, 296] on span "Grow Your" at bounding box center [290, 299] width 46 height 11
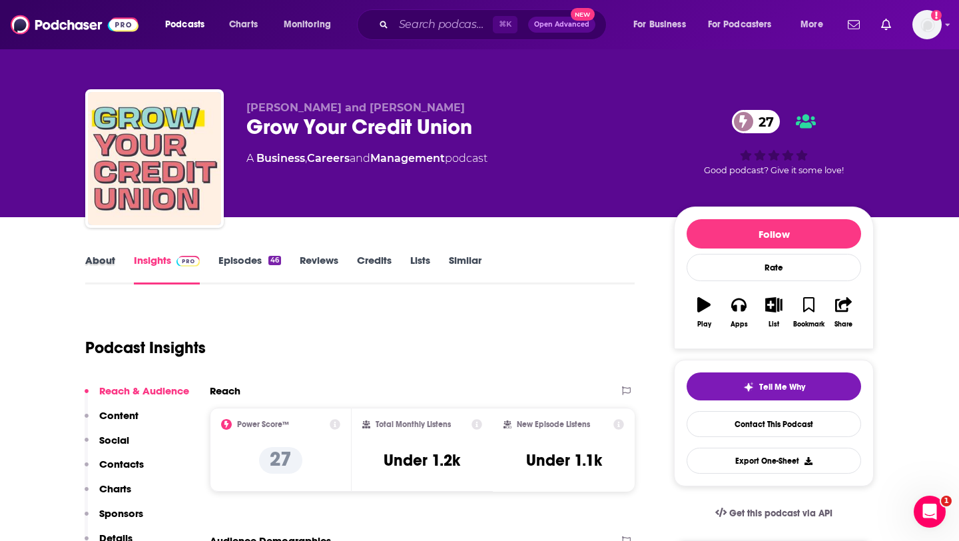
click at [116, 257] on div "About" at bounding box center [109, 269] width 49 height 31
click at [94, 254] on link "About" at bounding box center [100, 269] width 30 height 31
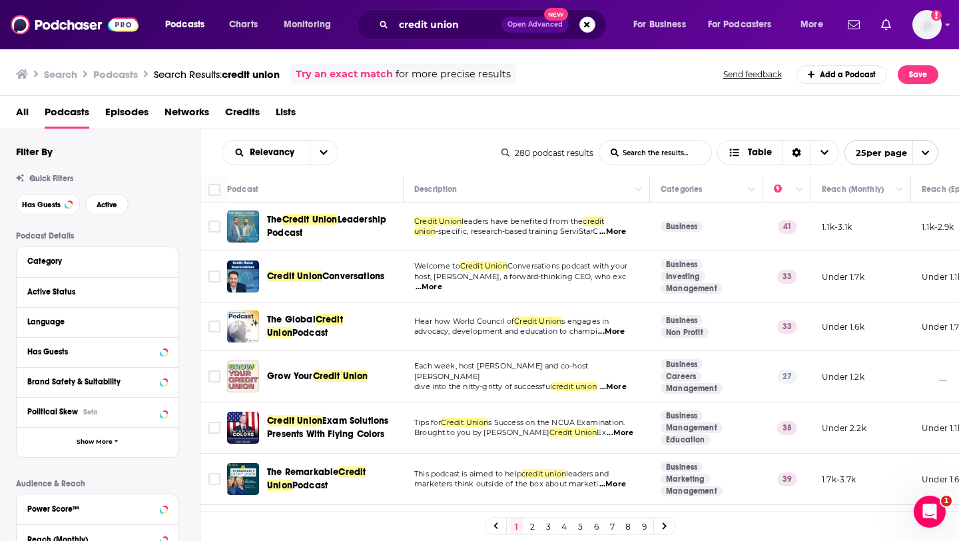
click at [289, 319] on span "The Global" at bounding box center [291, 319] width 49 height 11
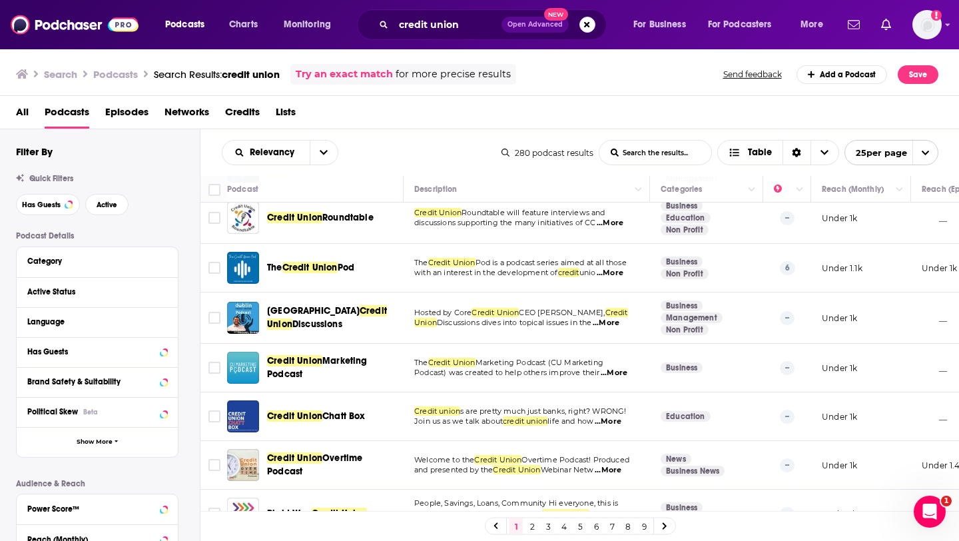
scroll to position [280, 0]
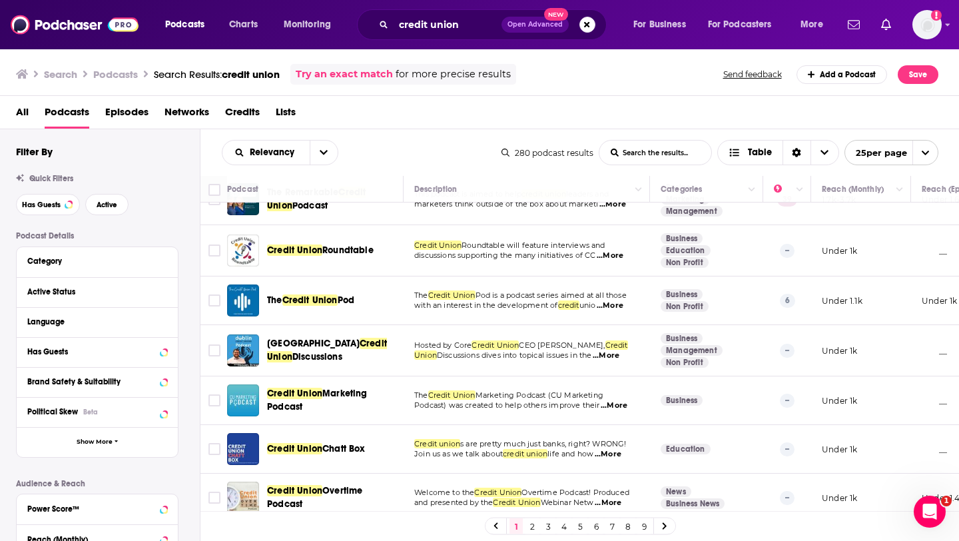
click at [379, 263] on div "Credit Union Roundtable" at bounding box center [336, 250] width 138 height 32
click at [367, 252] on span "Roundtable" at bounding box center [347, 249] width 51 height 11
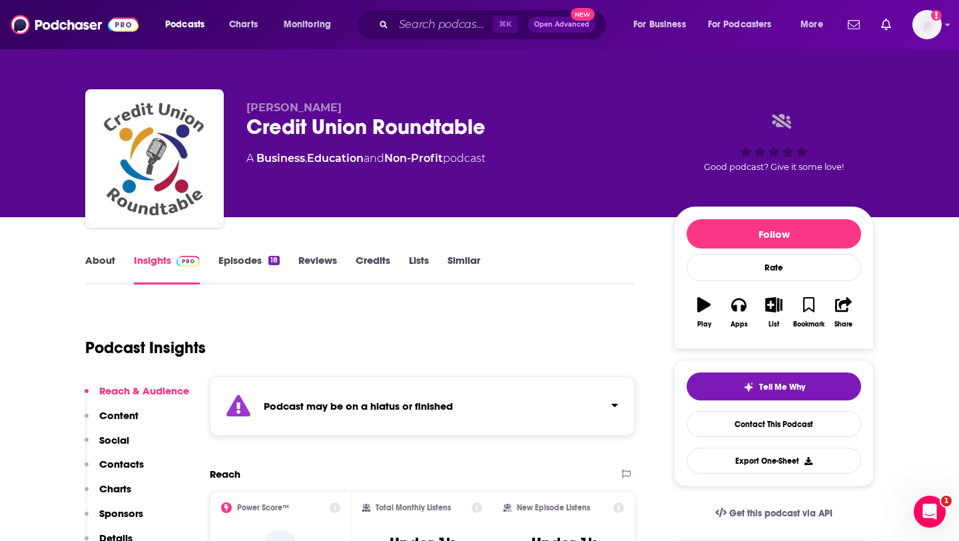
click at [248, 255] on link "Episodes 18" at bounding box center [248, 269] width 61 height 31
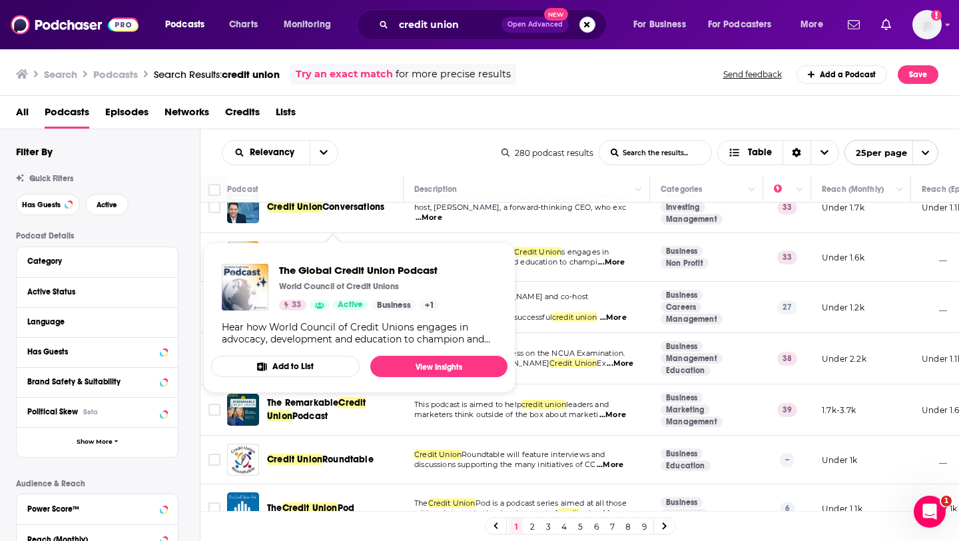
scroll to position [130, 0]
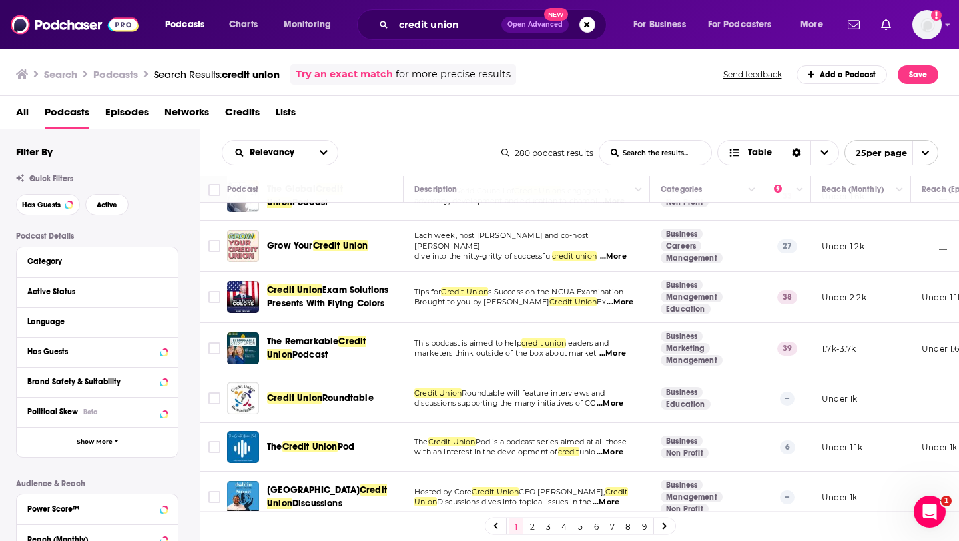
click at [640, 524] on link "9" at bounding box center [643, 526] width 13 height 16
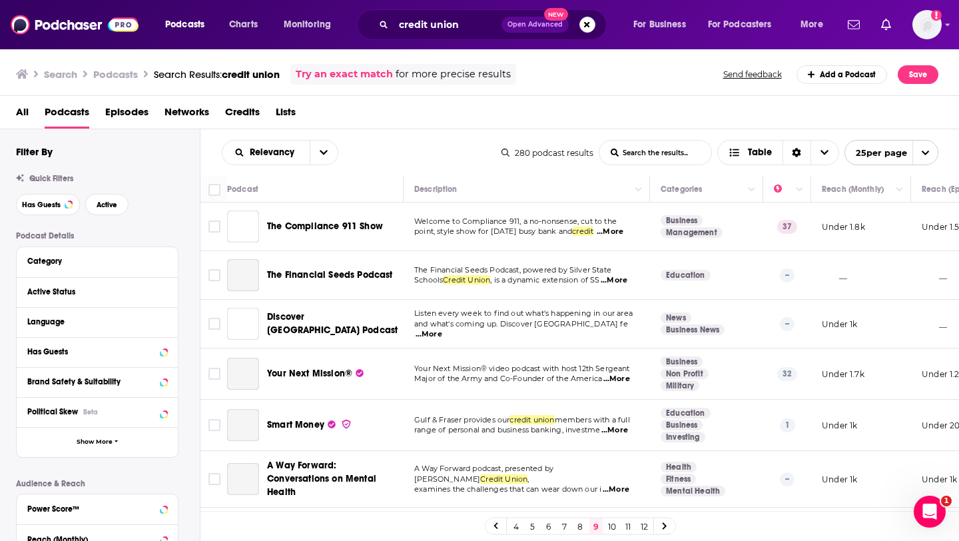
click at [528, 528] on link "5" at bounding box center [531, 526] width 13 height 16
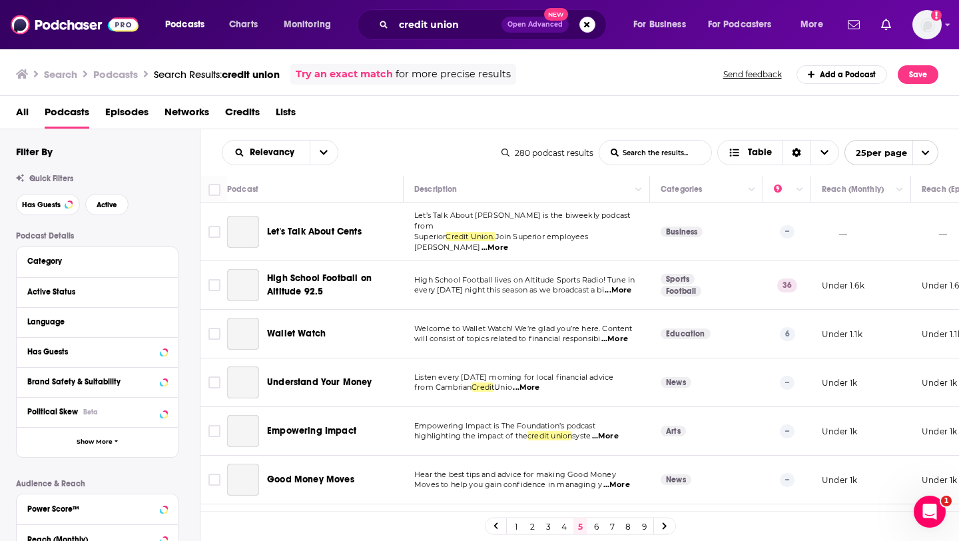
click at [547, 529] on link "3" at bounding box center [547, 526] width 13 height 16
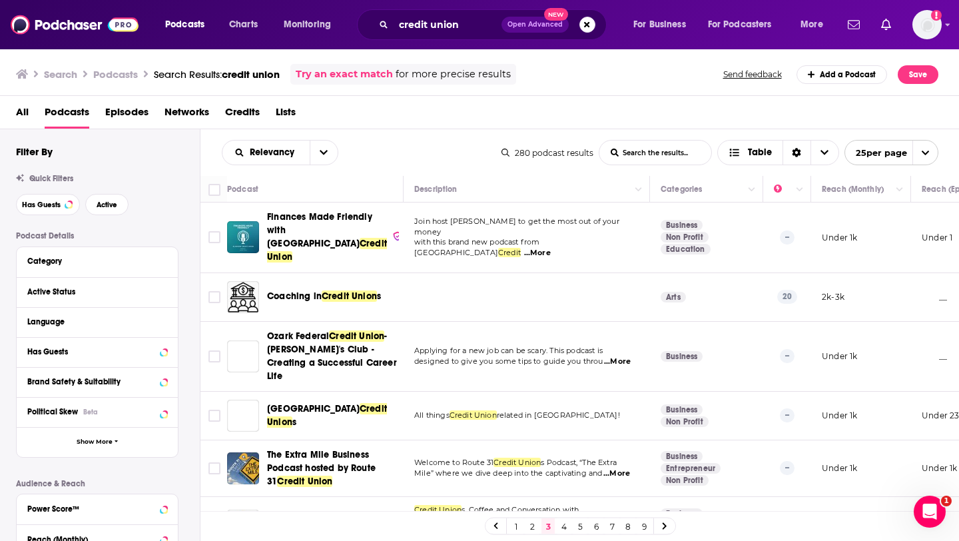
click at [513, 525] on link "1" at bounding box center [515, 526] width 13 height 16
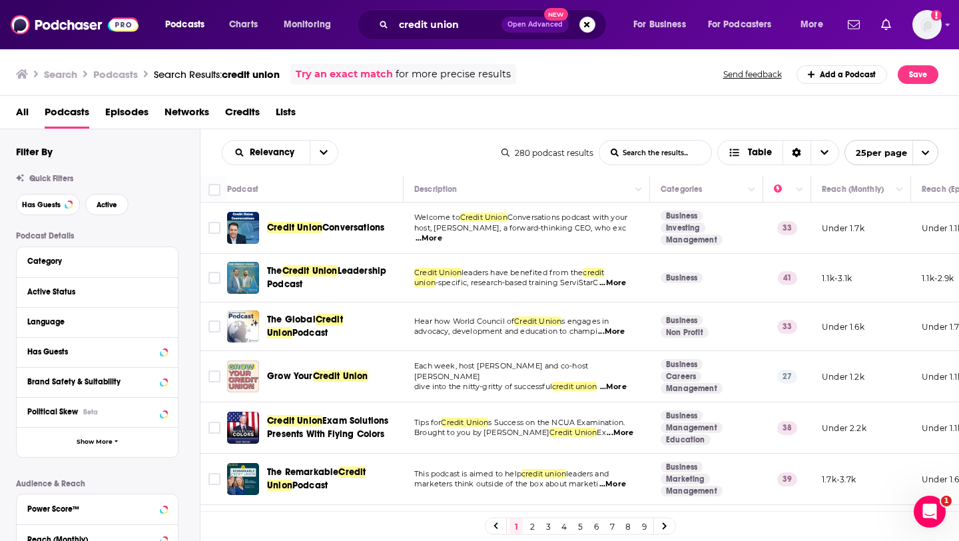
click at [322, 232] on span "Conversations" at bounding box center [353, 227] width 62 height 11
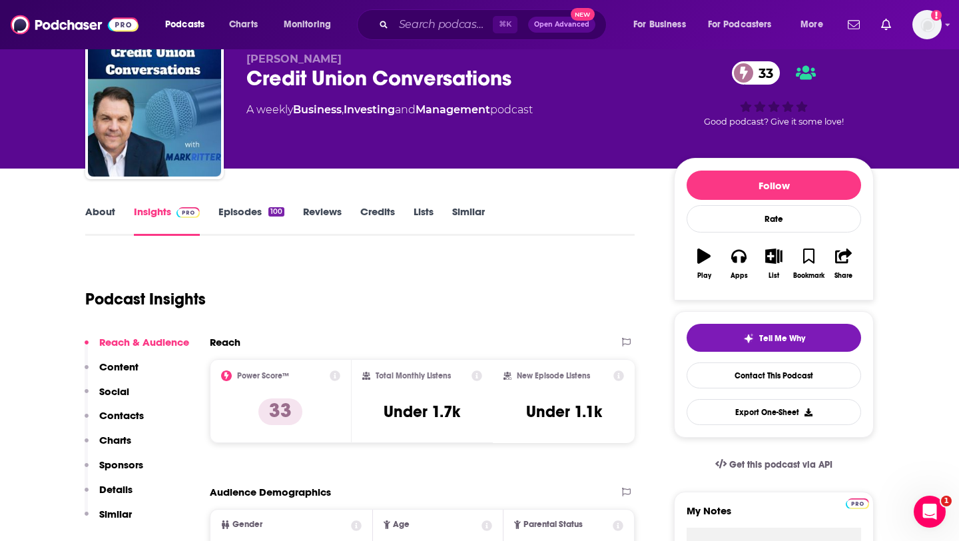
scroll to position [173, 0]
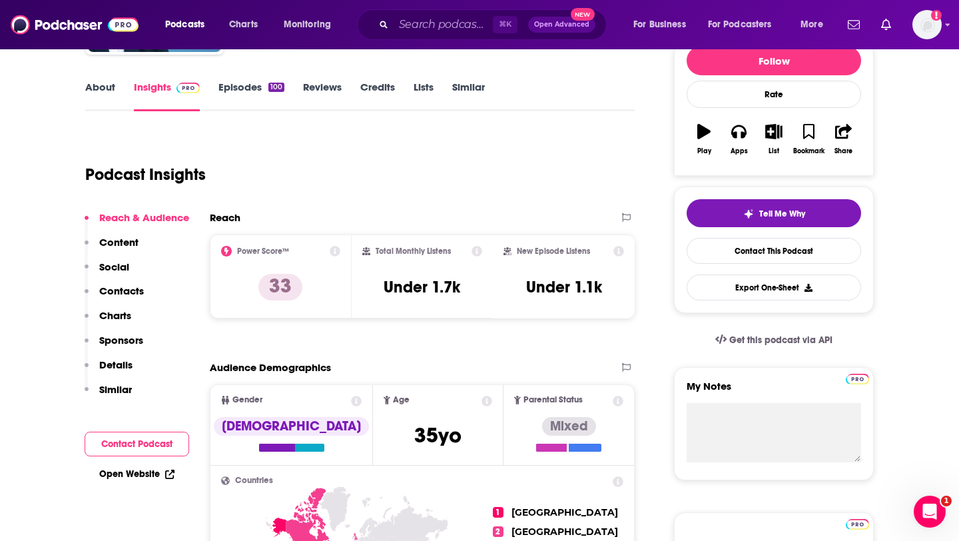
click at [116, 294] on p "Contacts" at bounding box center [121, 290] width 45 height 13
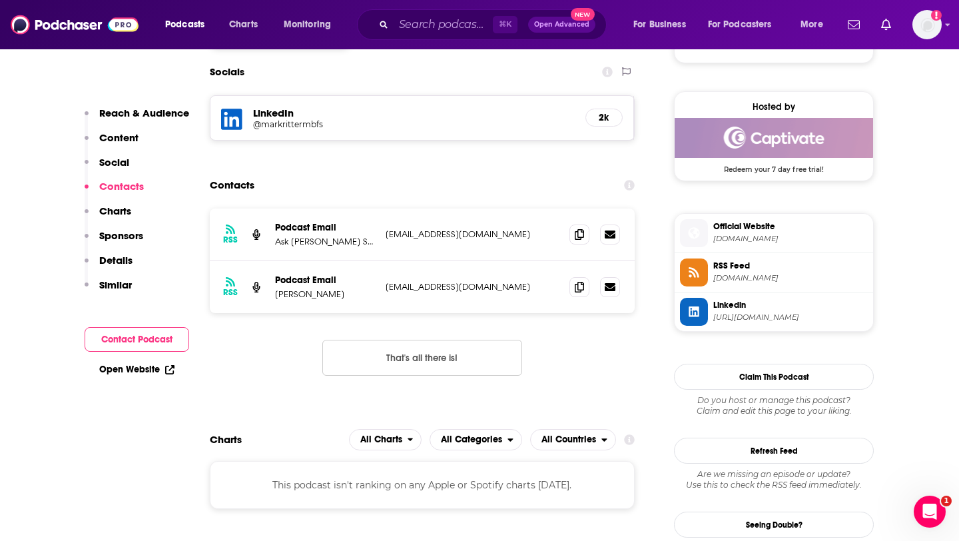
scroll to position [937, 0]
